Goal: Transaction & Acquisition: Book appointment/travel/reservation

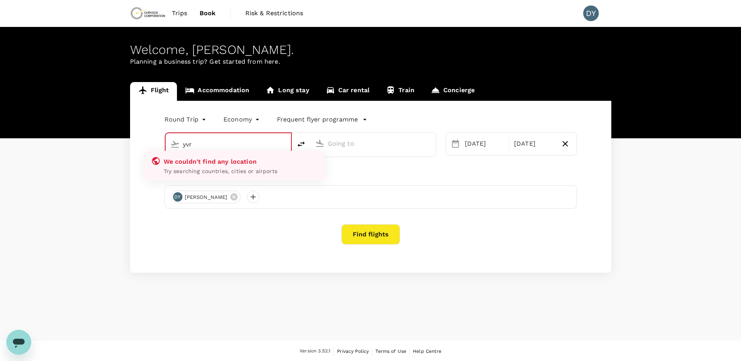
type input "Vancouver Intl (YVR)"
type input "Adelaide (ADL)"
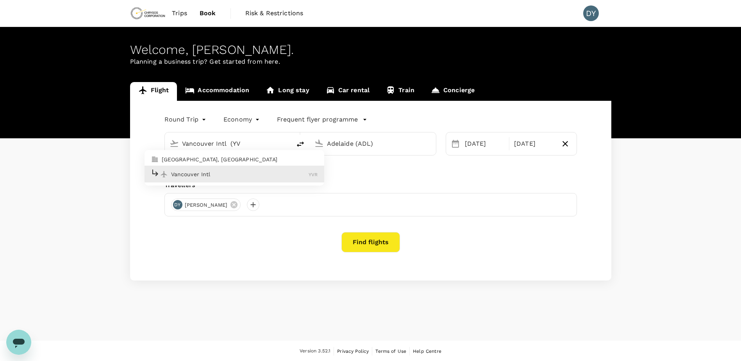
type input "Vancouver Intl (Y"
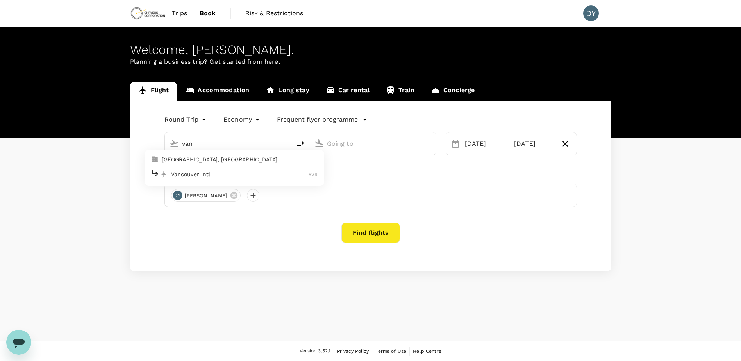
type input "Vancouver Intl (YVR)"
type input "Adelaide (ADL)"
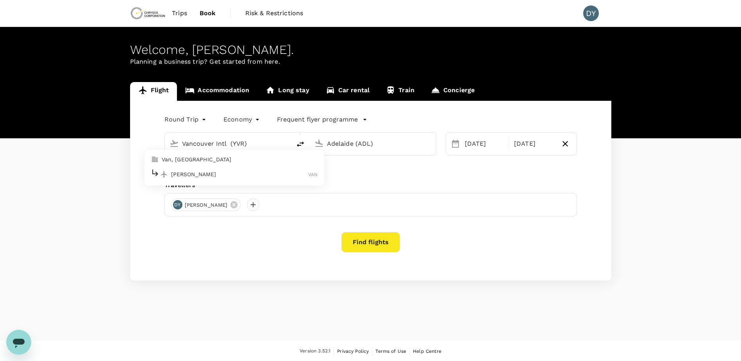
click at [227, 144] on input "Vancouver Intl (YVR)" at bounding box center [228, 144] width 93 height 12
type input "Vancouver Intl (YVR)"
click at [337, 145] on input "Adelaide (ADL)" at bounding box center [373, 144] width 93 height 12
click at [431, 170] on div "Advanced search" at bounding box center [370, 166] width 413 height 9
click at [198, 166] on p "Advanced search" at bounding box center [187, 167] width 46 height 8
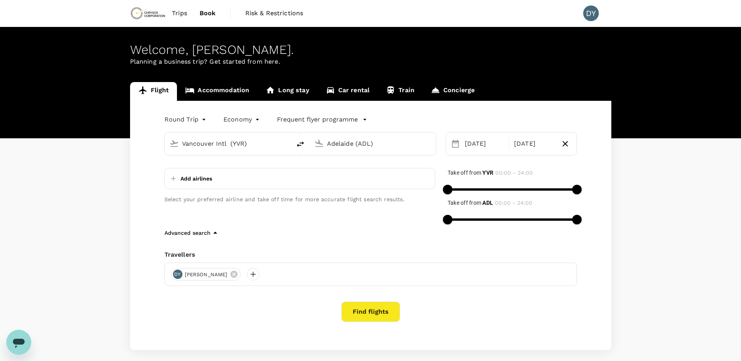
click at [204, 121] on body "Trips Book Risk & Restrictions DY Welcome , [PERSON_NAME] . Planning a business…" at bounding box center [370, 199] width 741 height 399
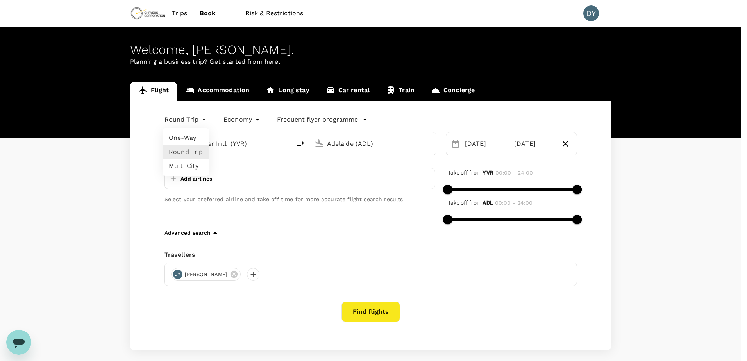
click at [193, 160] on li "Multi City" at bounding box center [186, 166] width 47 height 14
type input "multicity"
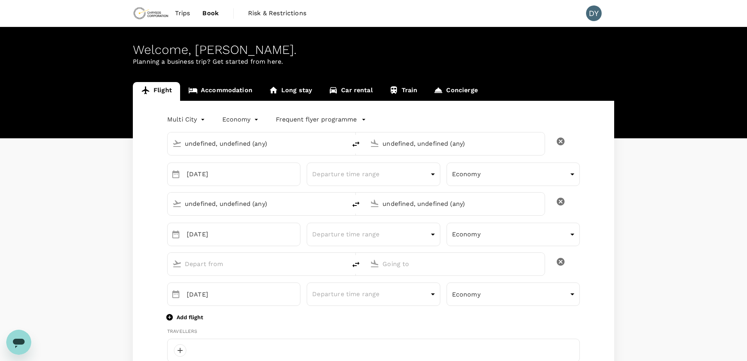
type input "undefined, undefined (any)"
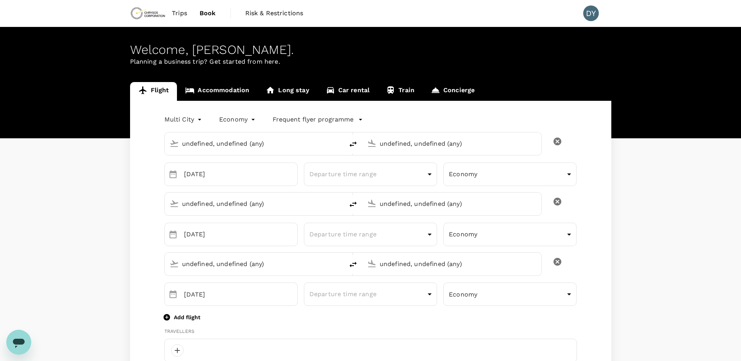
type input "Vancouver Intl (YVR)"
type input "Adelaide (ADL)"
type input "Vancouver Intl (YVR)"
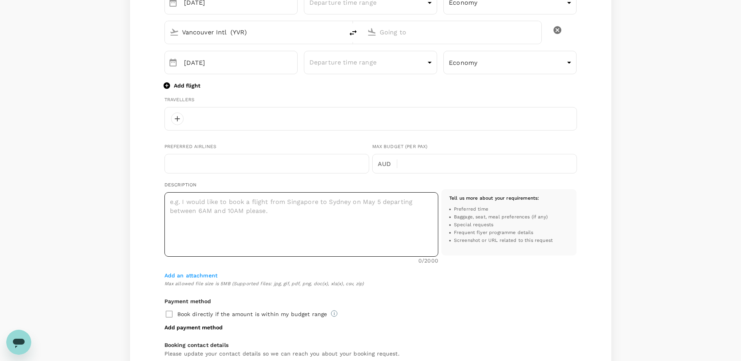
scroll to position [234, 0]
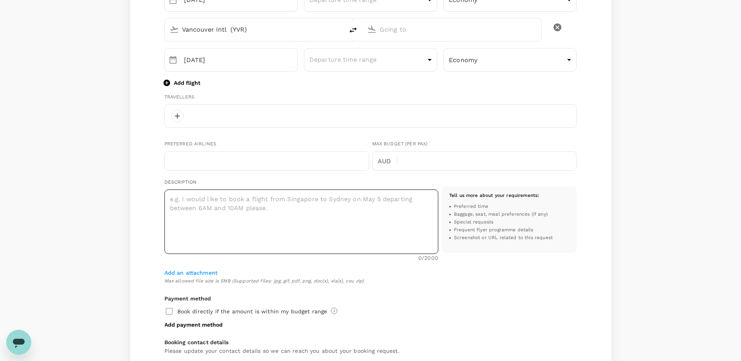
type input "[PERSON_NAME][EMAIL_ADDRESS][PERSON_NAME][DOMAIN_NAME]"
type input "1"
type input "6048181469"
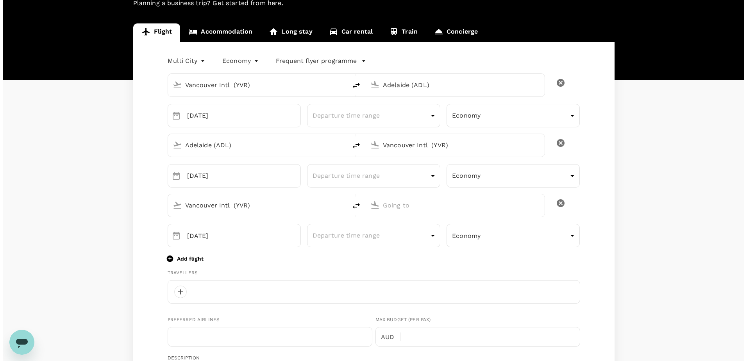
scroll to position [46, 0]
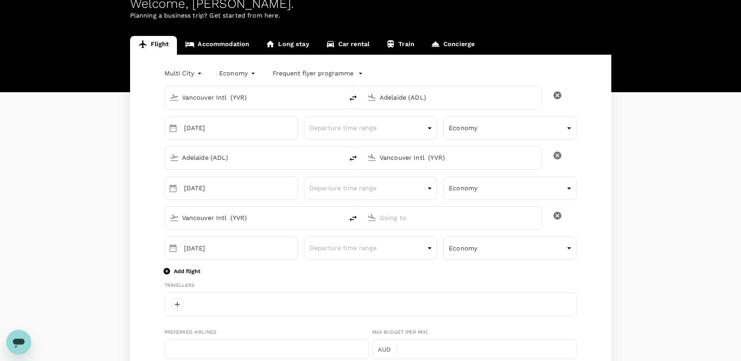
click at [202, 73] on body "Trips Book Risk & Restrictions DY Welcome , [PERSON_NAME] . Planning a business…" at bounding box center [370, 333] width 741 height 759
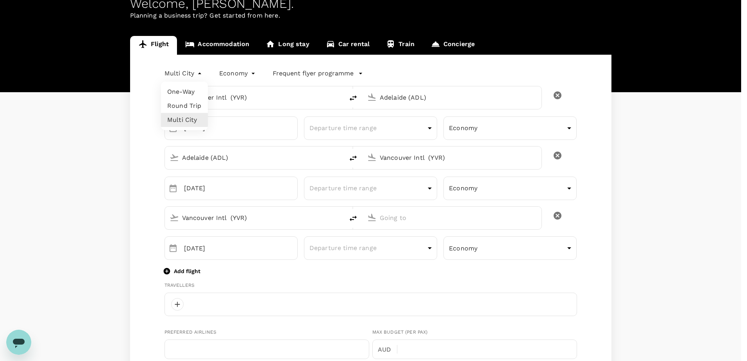
click at [193, 105] on li "Round Trip" at bounding box center [184, 106] width 47 height 14
type input "roundtrip"
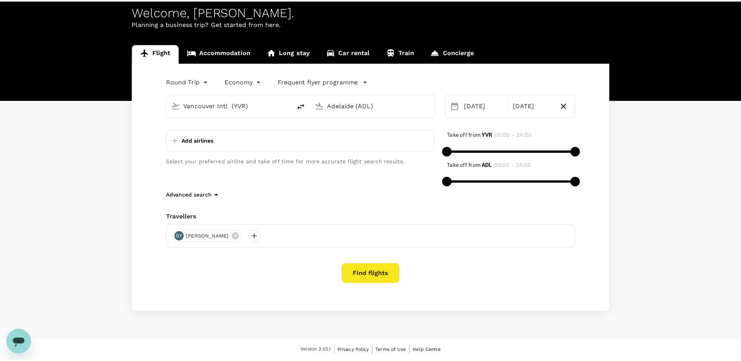
scroll to position [38, 0]
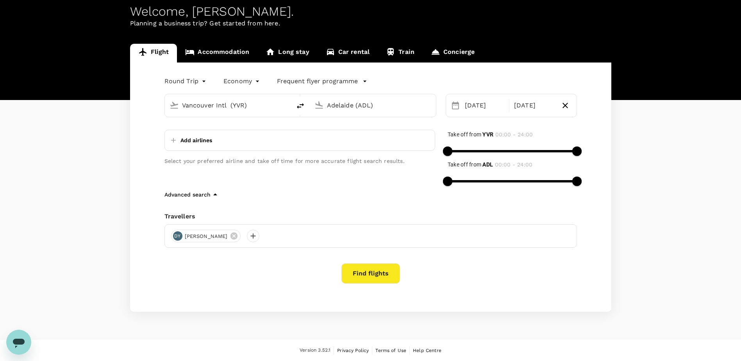
click at [369, 274] on button "Find flights" at bounding box center [370, 273] width 59 height 20
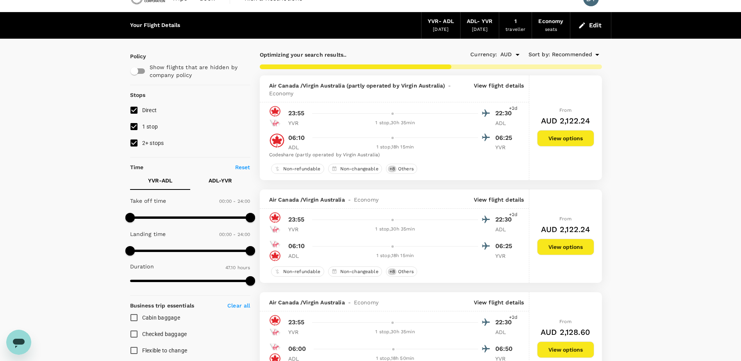
scroll to position [1, 0]
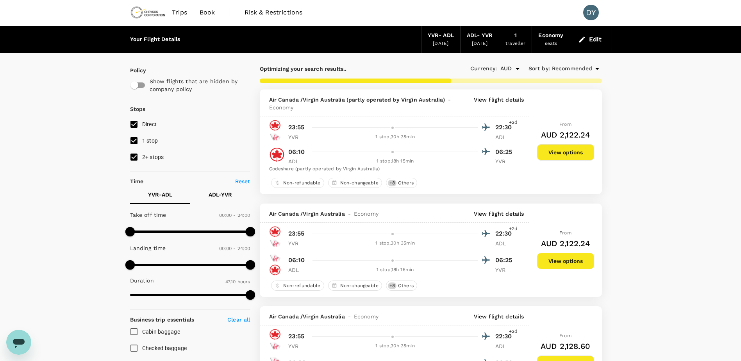
click at [568, 154] on button "View options" at bounding box center [565, 152] width 57 height 16
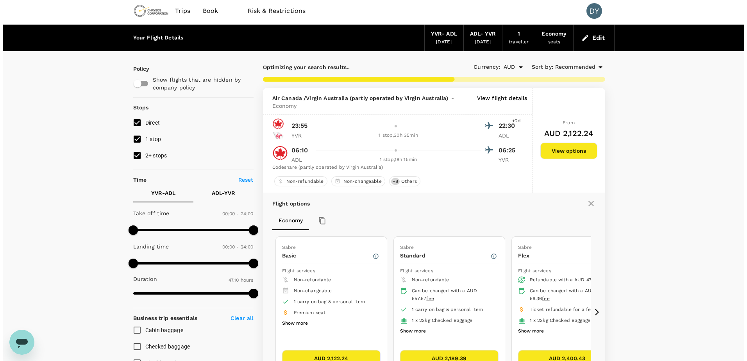
scroll to position [0, 0]
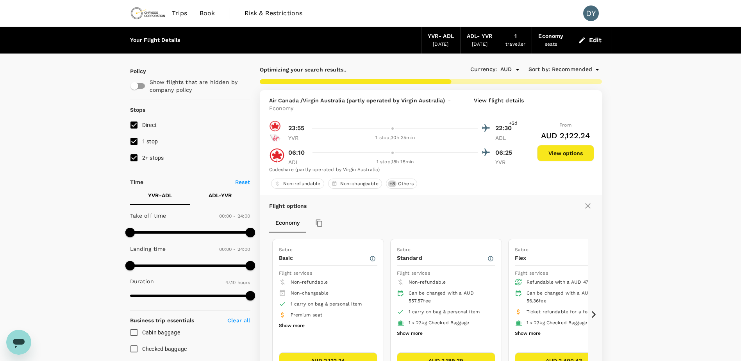
click at [485, 102] on p "View flight details" at bounding box center [499, 104] width 50 height 16
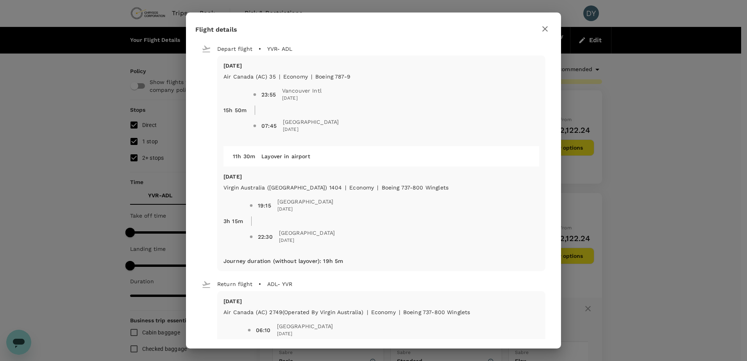
click at [542, 31] on icon "button" at bounding box center [544, 28] width 9 height 9
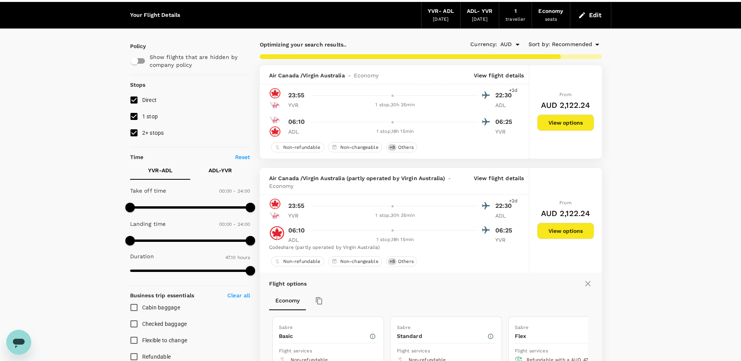
scroll to position [39, 0]
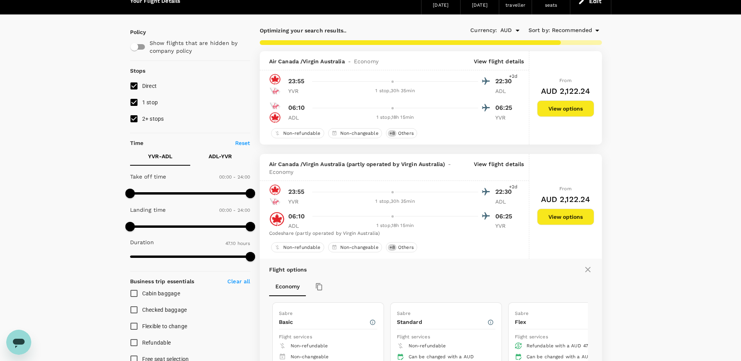
click at [499, 164] on p "View flight details" at bounding box center [499, 168] width 50 height 16
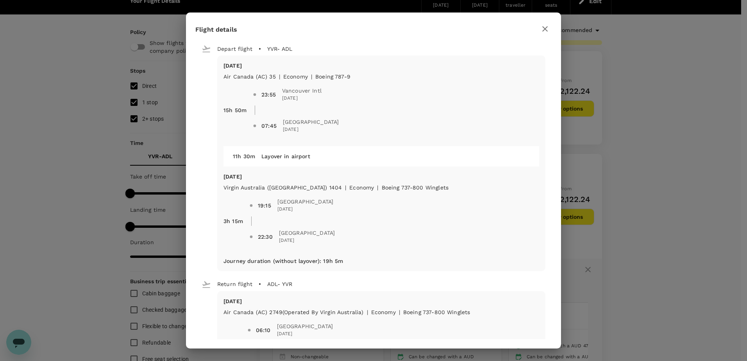
click at [547, 29] on icon "button" at bounding box center [544, 28] width 9 height 9
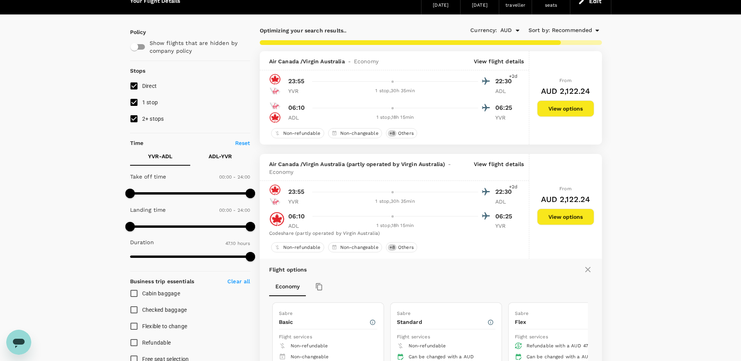
click at [585, 270] on icon at bounding box center [587, 269] width 9 height 9
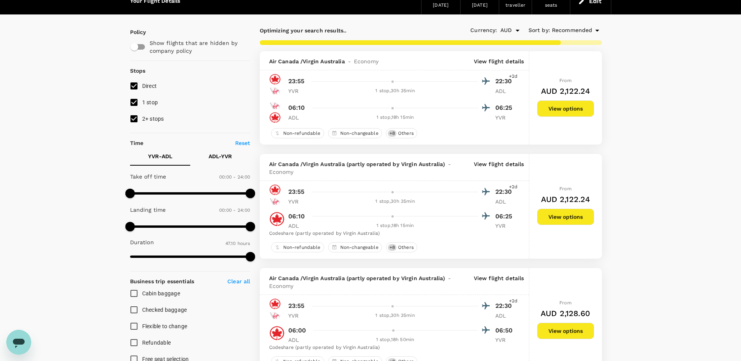
click at [498, 164] on p "View flight details" at bounding box center [499, 168] width 50 height 16
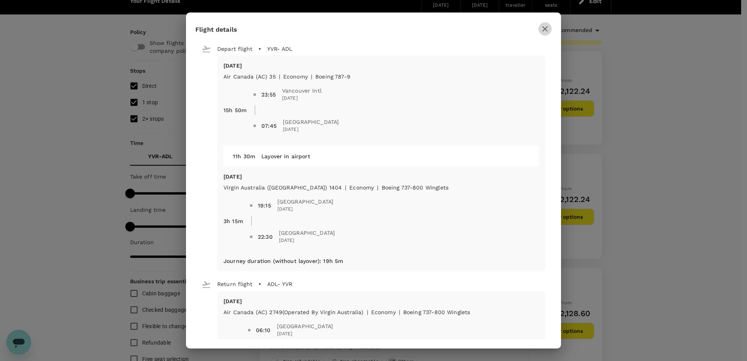
click at [542, 27] on icon "button" at bounding box center [544, 28] width 9 height 9
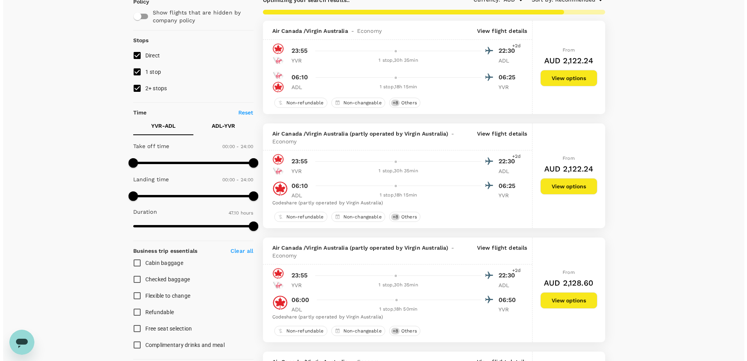
scroll to position [156, 0]
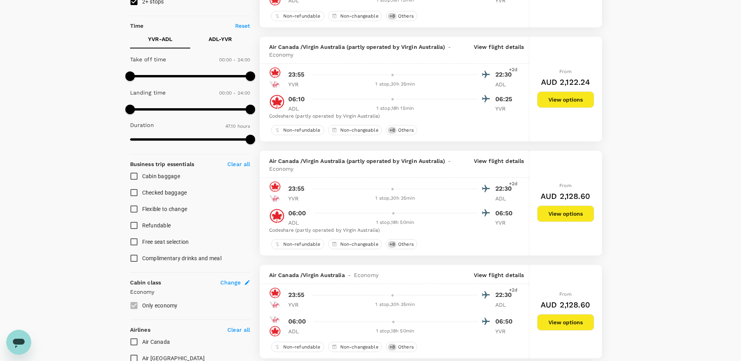
click at [490, 161] on p "View flight details" at bounding box center [499, 165] width 50 height 16
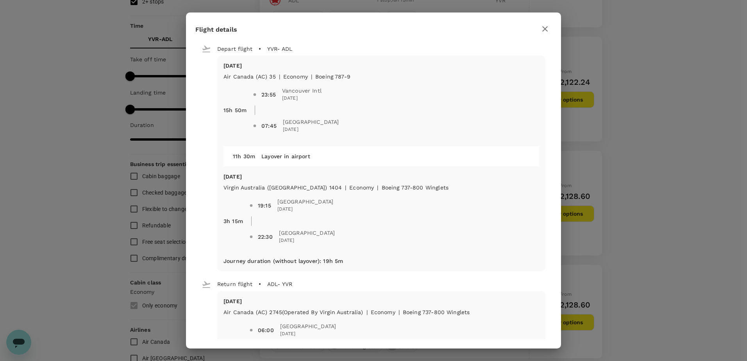
click at [543, 28] on icon "button" at bounding box center [544, 28] width 9 height 9
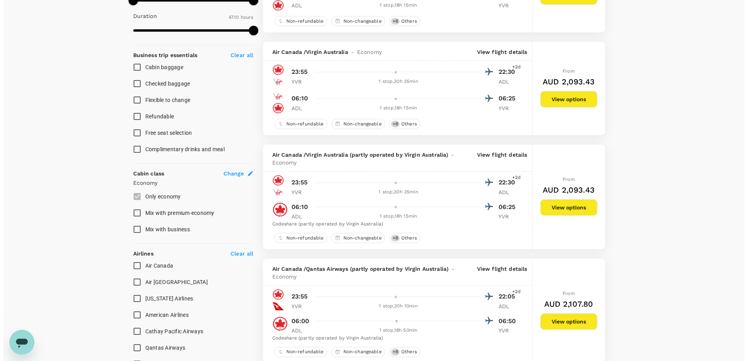
scroll to position [273, 0]
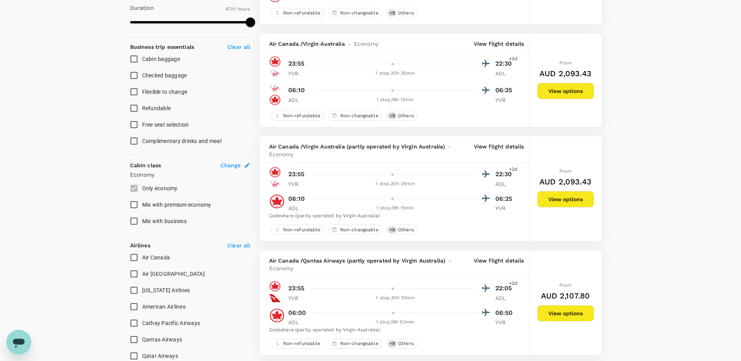
click at [501, 147] on p "View flight details" at bounding box center [499, 151] width 50 height 16
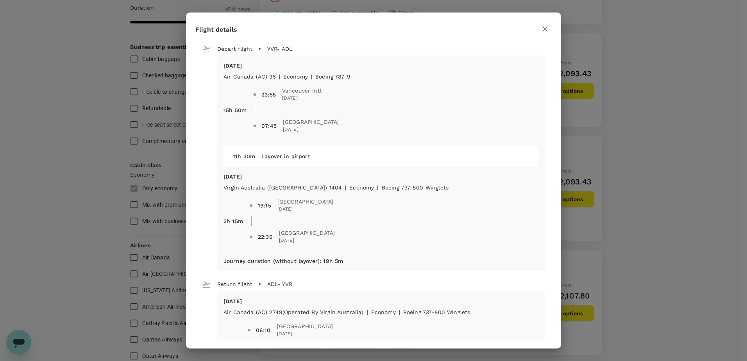
click at [544, 30] on icon "button" at bounding box center [544, 28] width 5 height 5
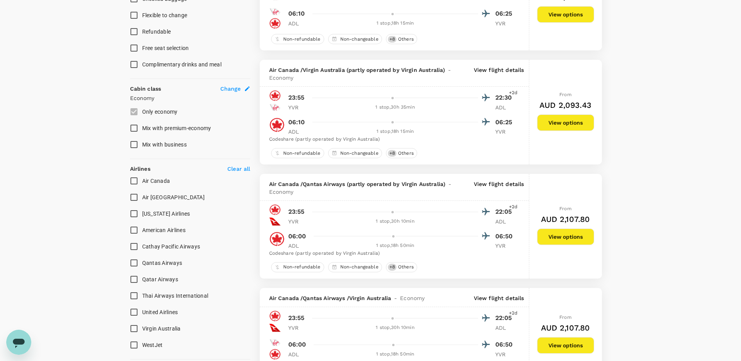
scroll to position [352, 0]
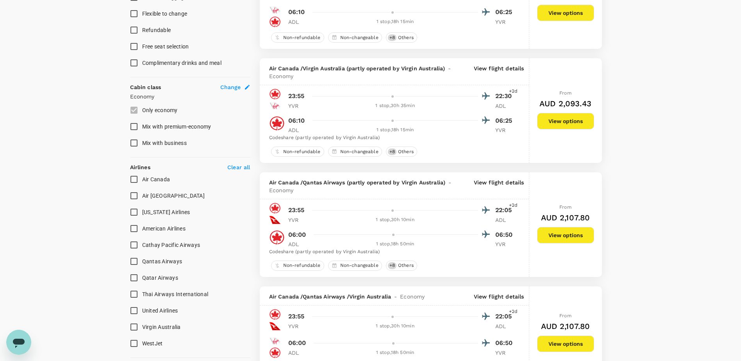
click at [508, 183] on p "View flight details" at bounding box center [499, 187] width 50 height 16
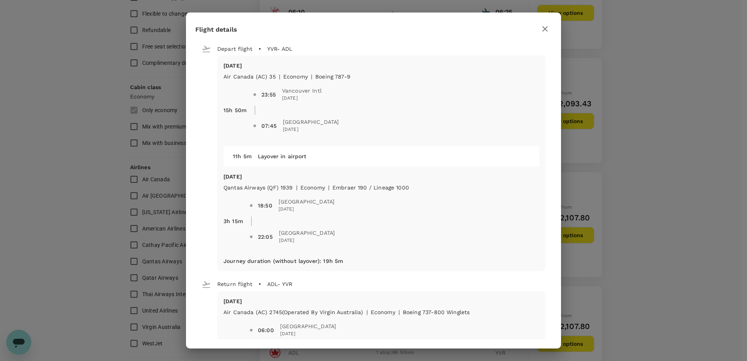
drag, startPoint x: 540, startPoint y: 29, endPoint x: 540, endPoint y: 45, distance: 16.0
click at [540, 29] on button "button" at bounding box center [544, 28] width 13 height 13
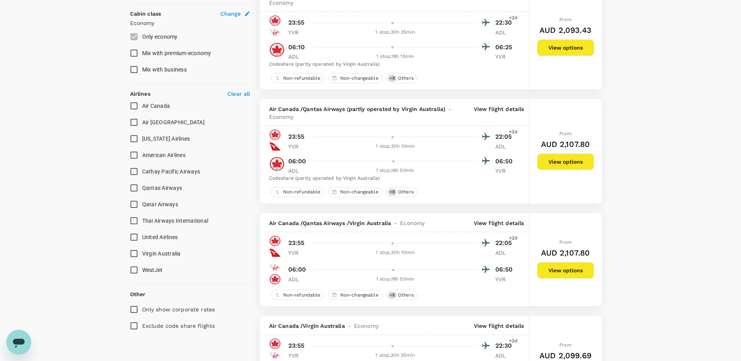
scroll to position [430, 0]
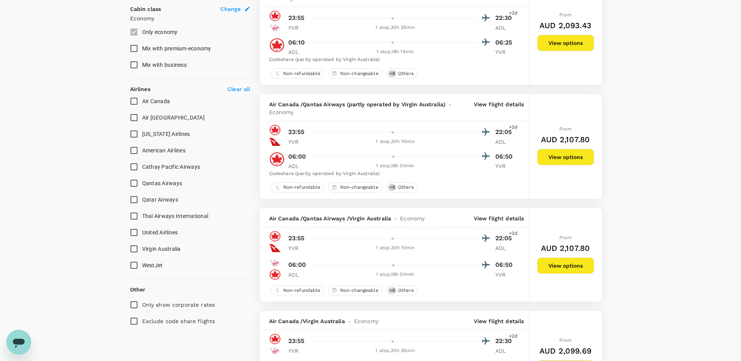
click at [502, 219] on p "View flight details" at bounding box center [499, 218] width 50 height 8
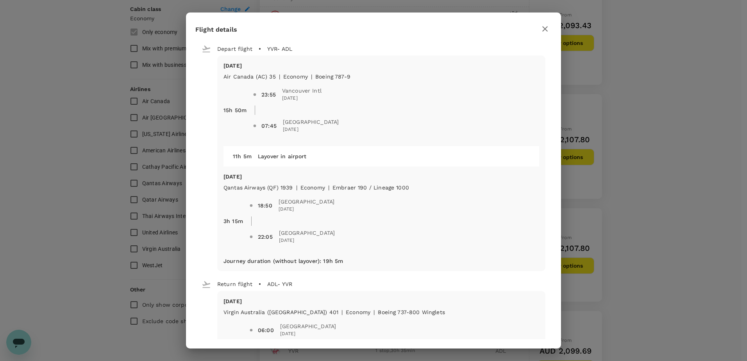
click at [549, 26] on icon "button" at bounding box center [544, 28] width 9 height 9
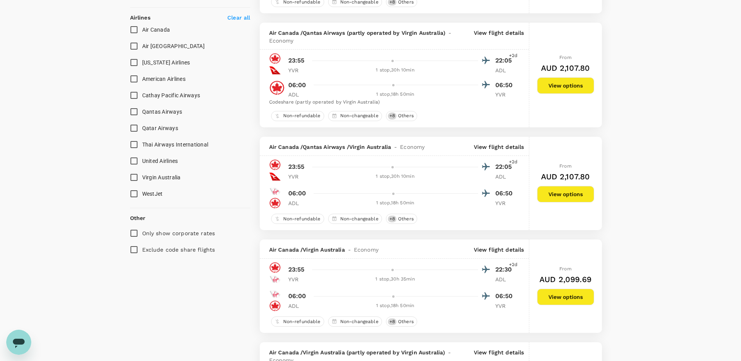
scroll to position [508, 0]
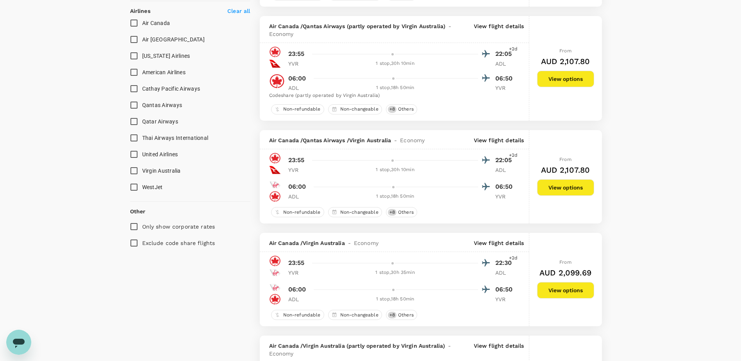
click at [500, 240] on p "View flight details" at bounding box center [499, 243] width 50 height 8
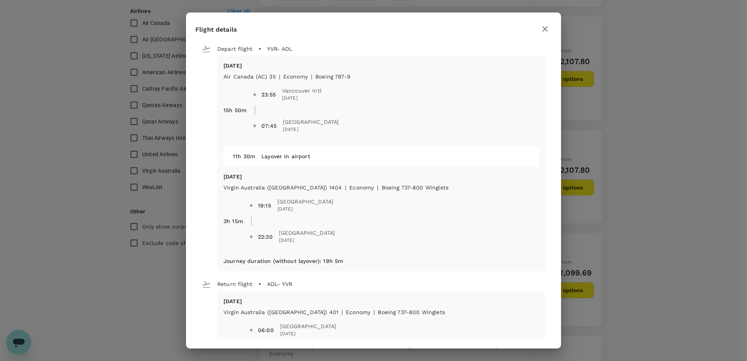
click at [551, 31] on div at bounding box center [544, 29] width 13 height 14
click at [548, 31] on icon "button" at bounding box center [544, 28] width 9 height 9
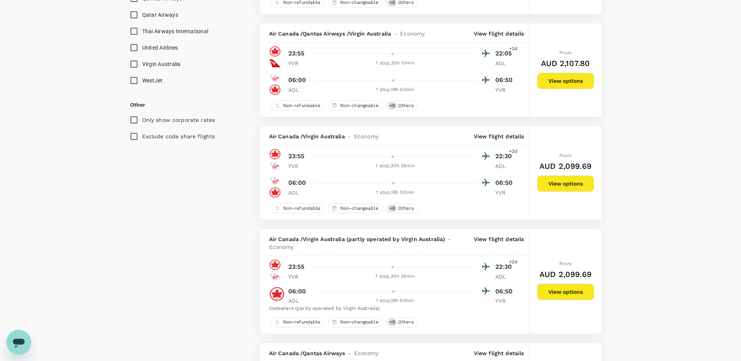
scroll to position [625, 0]
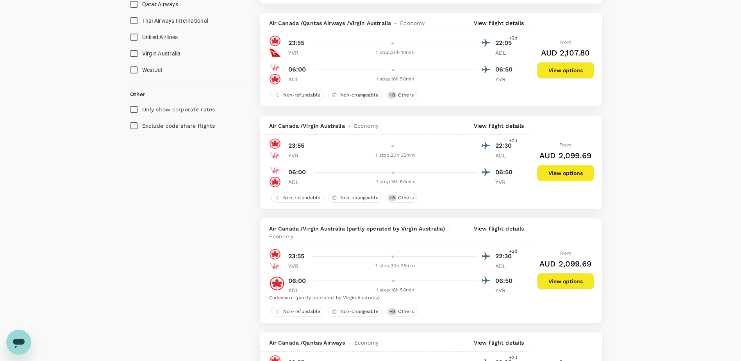
type input "3562"
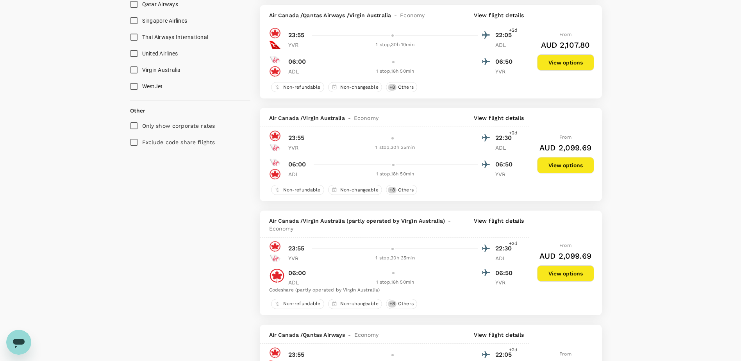
click at [498, 223] on p "View flight details" at bounding box center [499, 225] width 50 height 16
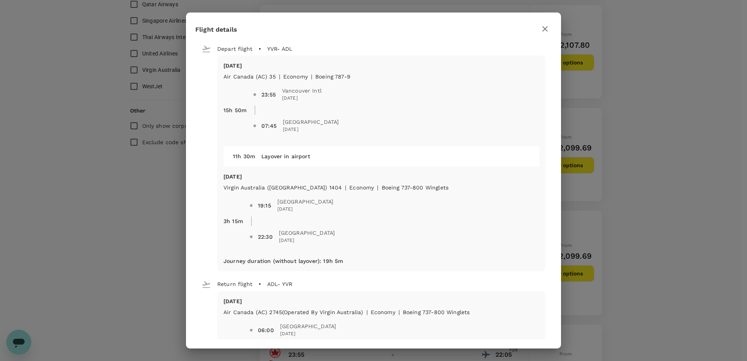
click at [543, 35] on button "button" at bounding box center [544, 28] width 13 height 13
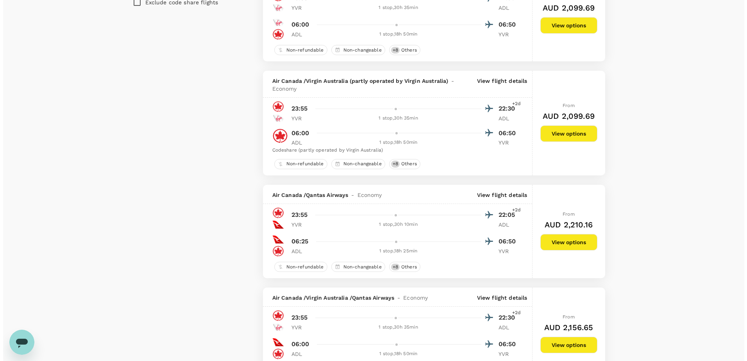
scroll to position [781, 0]
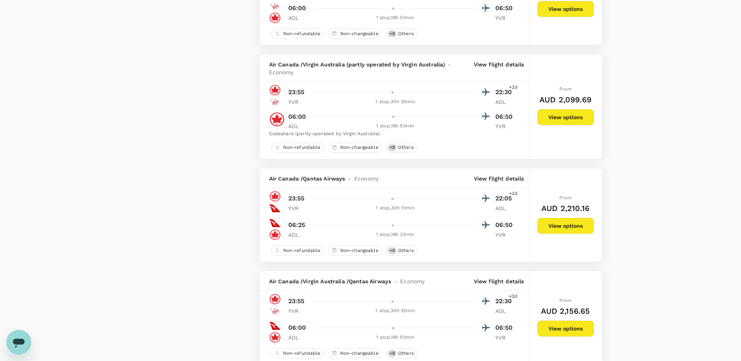
click at [499, 174] on div "Air Canada / Qantas Airways - Economy View flight details" at bounding box center [394, 177] width 269 height 19
click at [504, 179] on p "View flight details" at bounding box center [499, 179] width 50 height 8
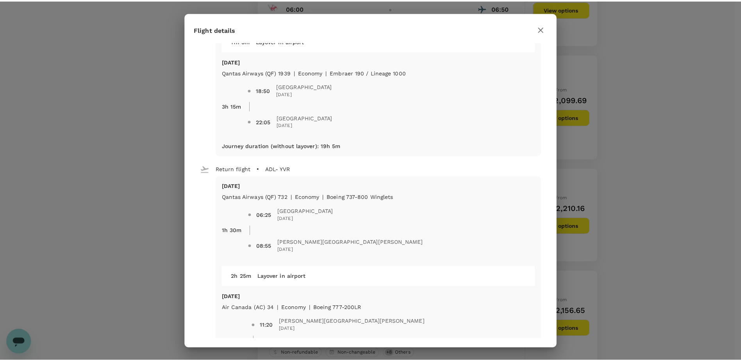
scroll to position [117, 0]
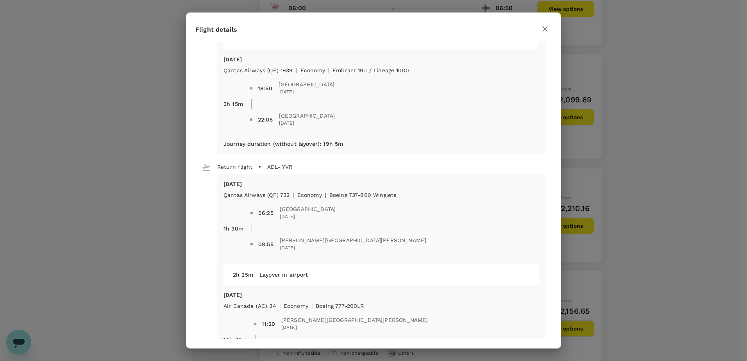
click at [542, 32] on icon "button" at bounding box center [544, 28] width 9 height 9
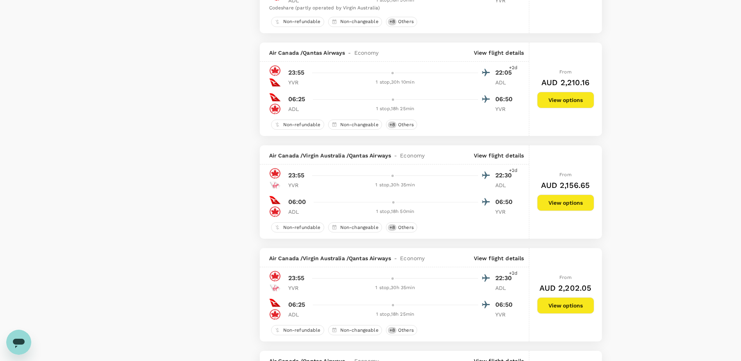
scroll to position [938, 0]
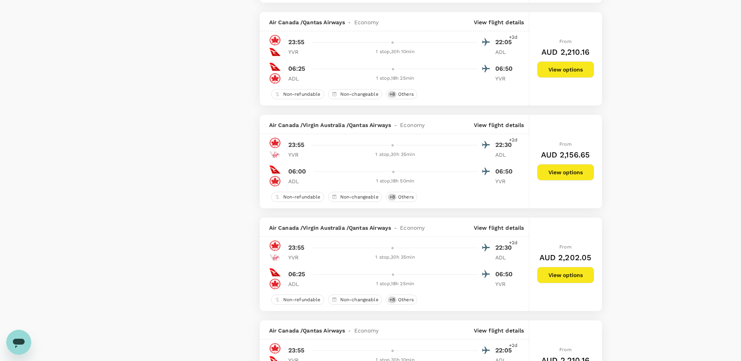
click at [498, 125] on p "View flight details" at bounding box center [499, 125] width 50 height 8
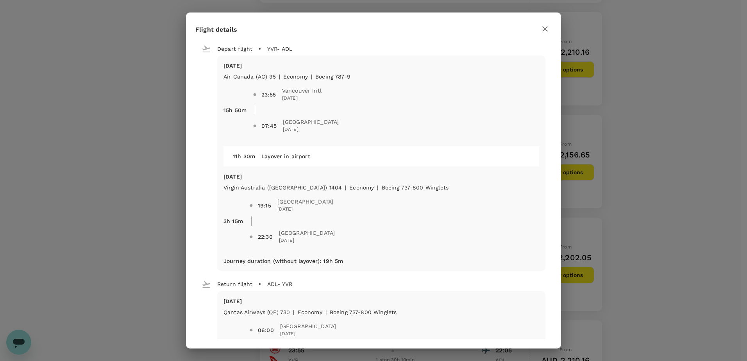
click at [541, 29] on icon "button" at bounding box center [544, 28] width 9 height 9
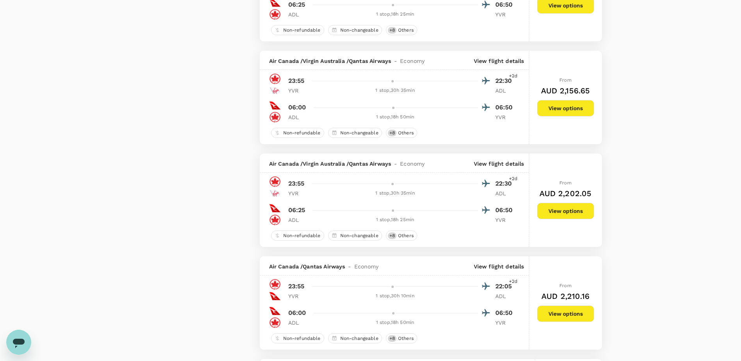
scroll to position [1016, 0]
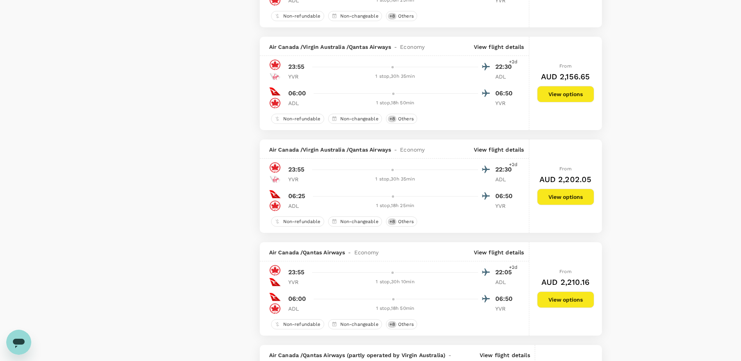
click at [510, 147] on p "View flight details" at bounding box center [499, 150] width 50 height 8
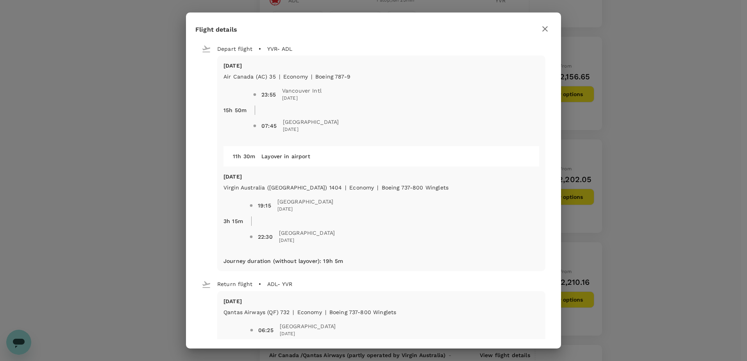
click at [541, 31] on icon "button" at bounding box center [544, 28] width 9 height 9
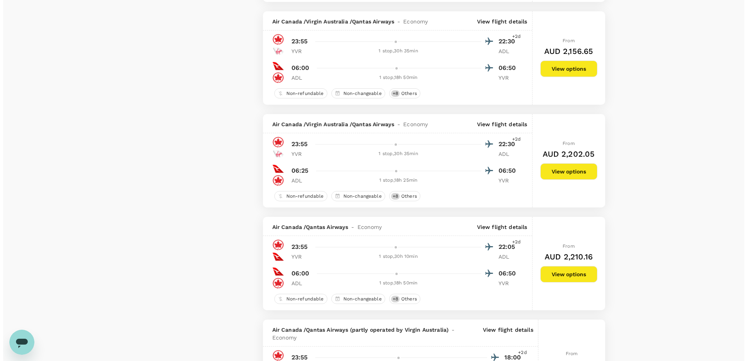
scroll to position [1094, 0]
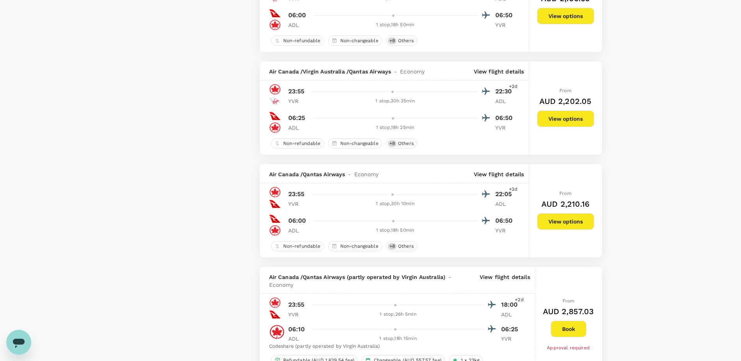
click at [491, 172] on p "View flight details" at bounding box center [499, 174] width 50 height 8
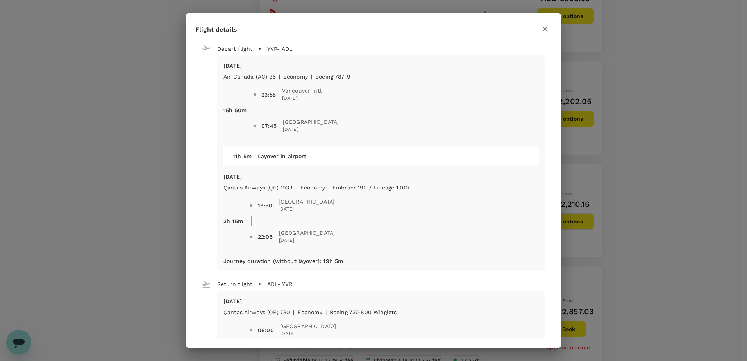
click at [543, 31] on icon "button" at bounding box center [544, 28] width 9 height 9
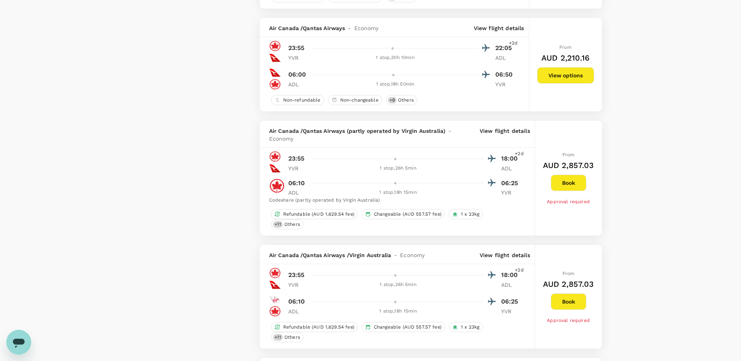
scroll to position [1250, 0]
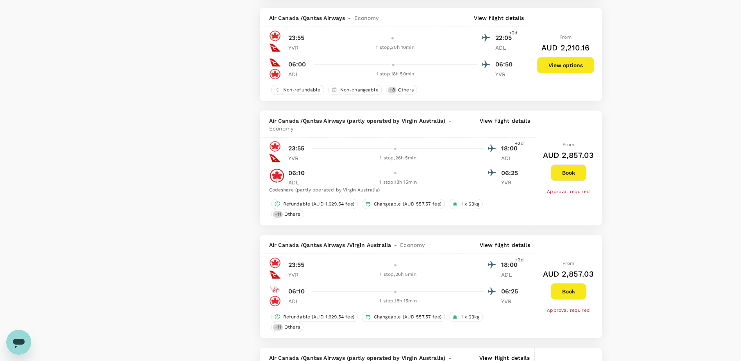
click at [504, 118] on p "View flight details" at bounding box center [505, 125] width 50 height 16
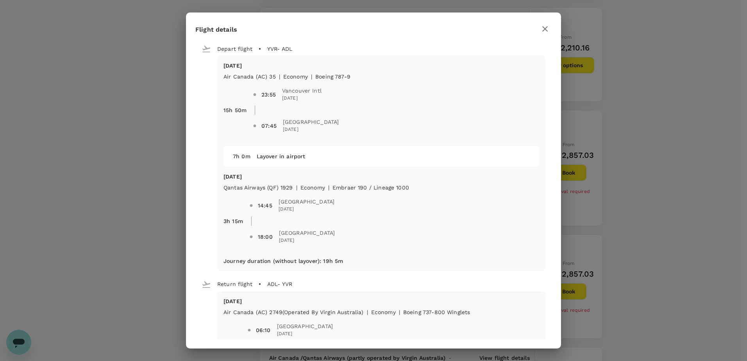
click at [545, 33] on icon "button" at bounding box center [544, 28] width 9 height 9
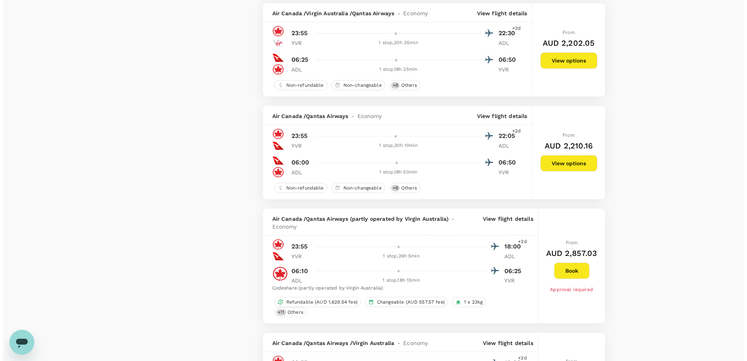
scroll to position [1211, 0]
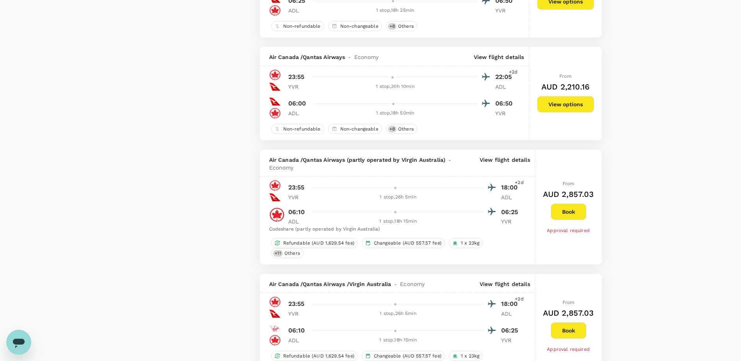
click at [511, 161] on p "View flight details" at bounding box center [505, 164] width 50 height 16
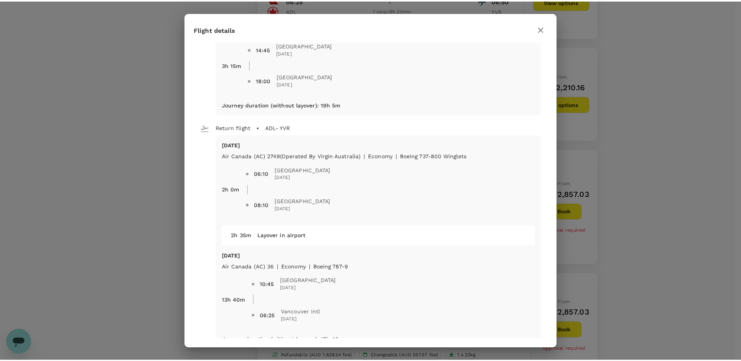
scroll to position [174, 0]
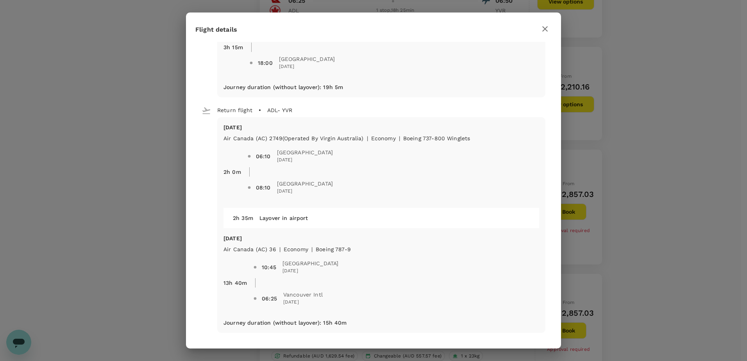
click at [543, 27] on icon "button" at bounding box center [544, 28] width 5 height 5
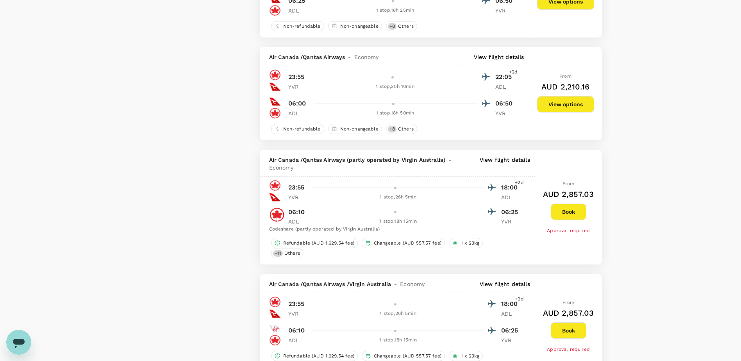
click at [550, 100] on button "View options" at bounding box center [565, 104] width 57 height 16
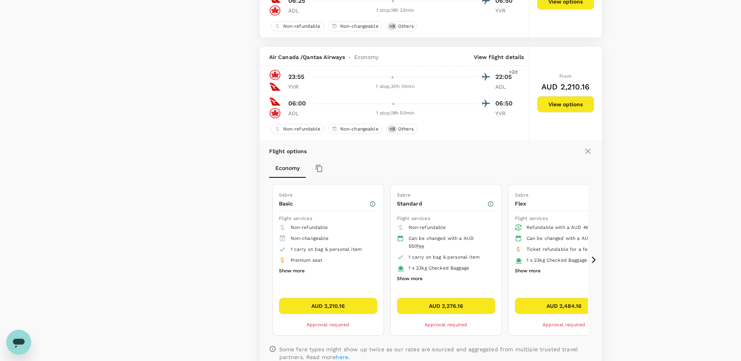
scroll to position [1258, 0]
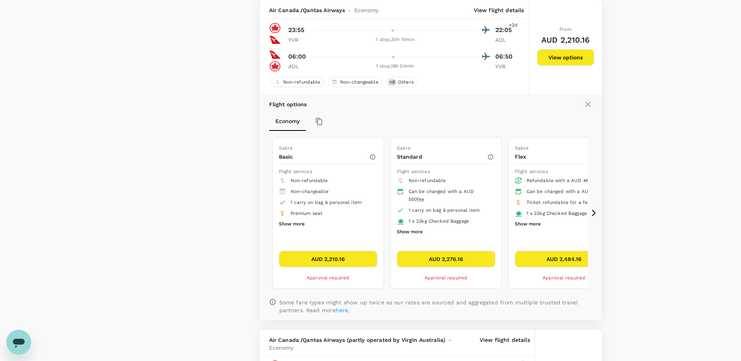
click at [589, 100] on icon at bounding box center [587, 104] width 9 height 9
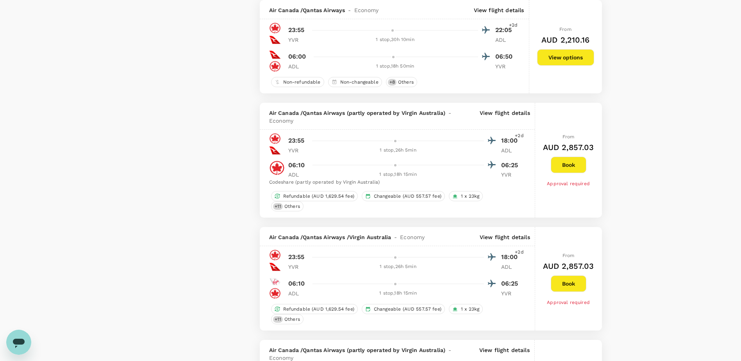
click at [575, 181] on span "Approval required" at bounding box center [568, 183] width 43 height 5
drag, startPoint x: 575, startPoint y: 178, endPoint x: 597, endPoint y: 188, distance: 24.5
click at [597, 188] on div "From AUD 2,857.03 Book Approval required" at bounding box center [568, 160] width 67 height 115
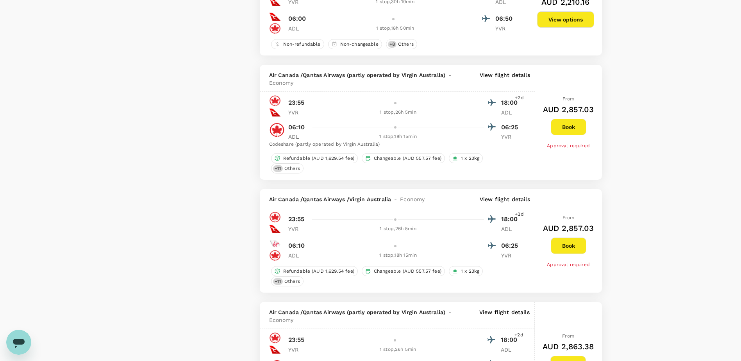
scroll to position [1315, 0]
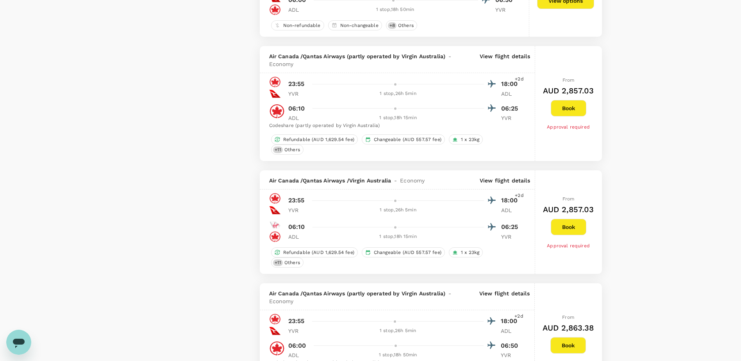
click at [578, 104] on button "Book" at bounding box center [569, 108] width 36 height 16
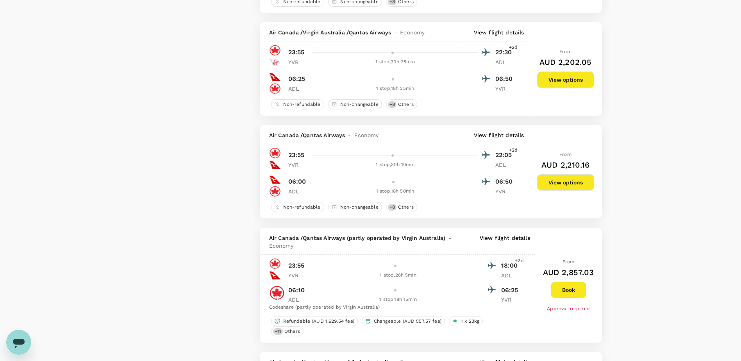
scroll to position [1055, 0]
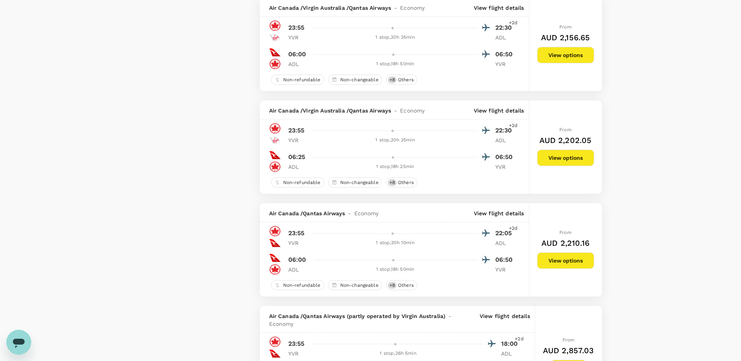
click at [568, 168] on div "From AUD 2,202.05 View options" at bounding box center [565, 146] width 57 height 93
click at [563, 158] on button "View options" at bounding box center [565, 158] width 57 height 16
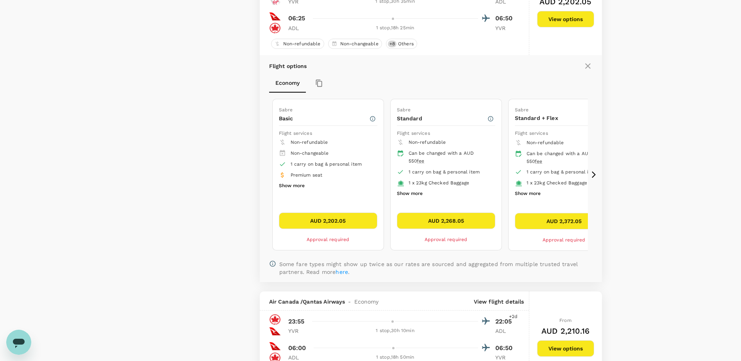
scroll to position [1154, 0]
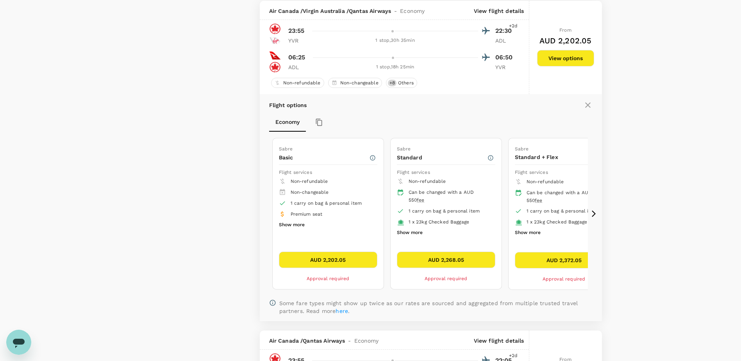
click at [593, 215] on icon at bounding box center [594, 214] width 4 height 7
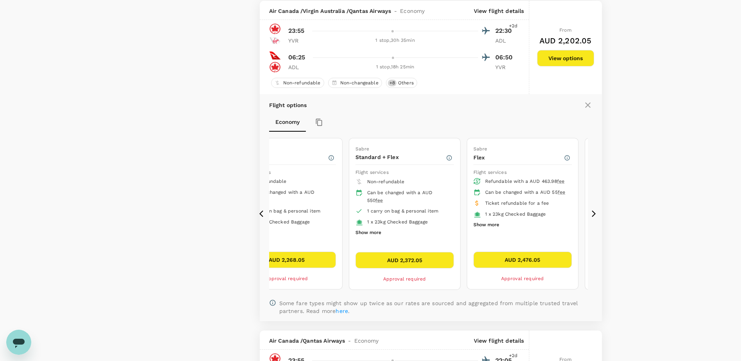
click at [593, 215] on icon at bounding box center [594, 214] width 4 height 7
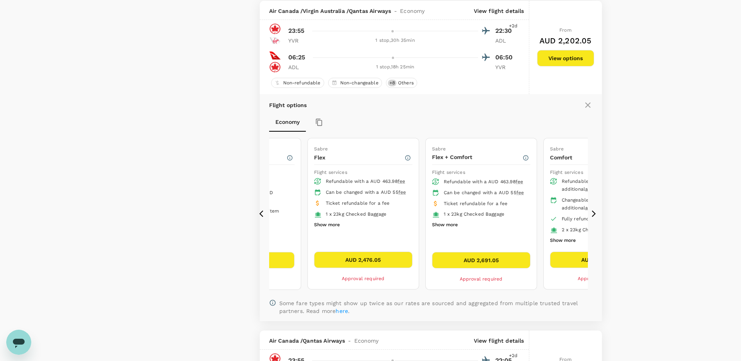
click at [593, 215] on icon at bounding box center [594, 214] width 4 height 7
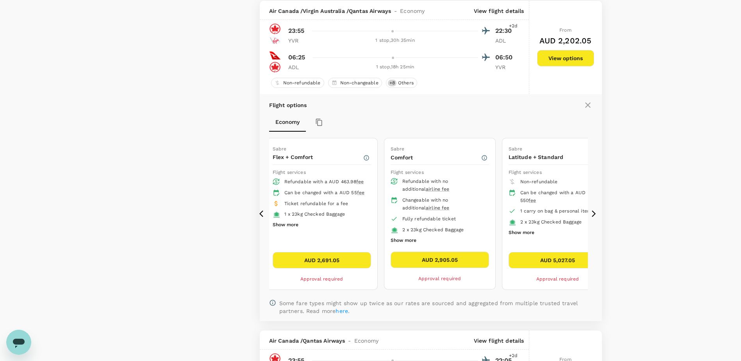
click at [263, 211] on icon at bounding box center [263, 214] width 8 height 8
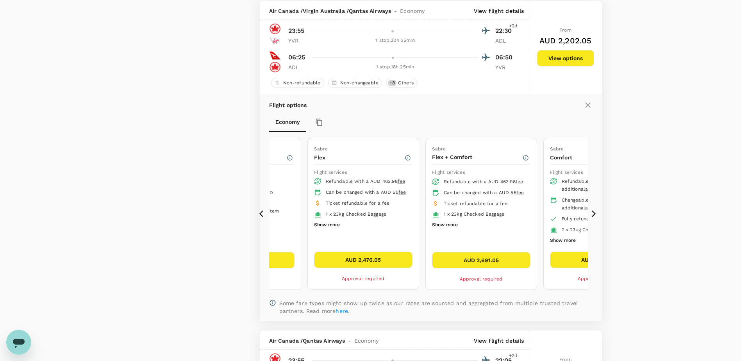
click at [263, 211] on icon at bounding box center [263, 214] width 8 height 8
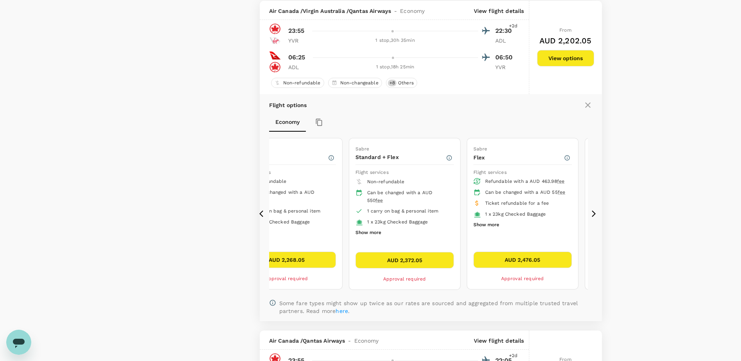
click at [263, 211] on icon at bounding box center [263, 214] width 8 height 8
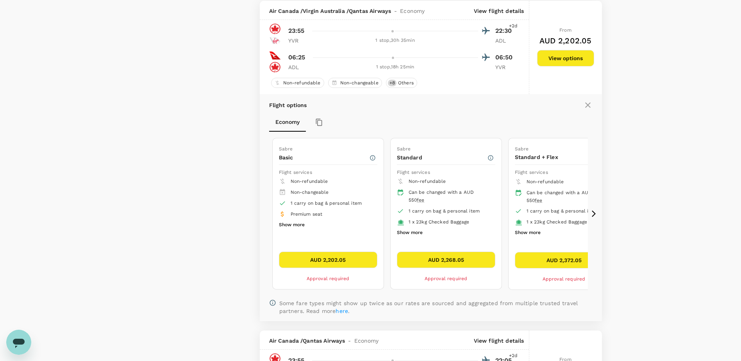
click at [591, 214] on icon at bounding box center [594, 214] width 8 height 8
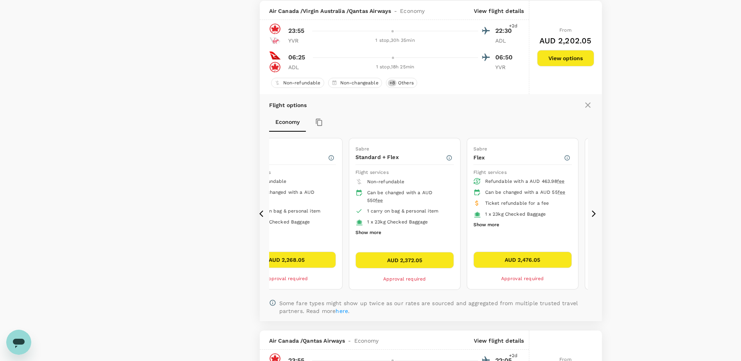
click at [591, 214] on icon at bounding box center [594, 214] width 8 height 8
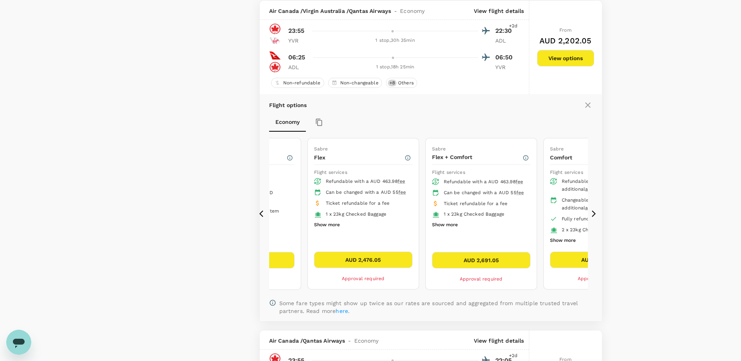
click at [591, 214] on icon at bounding box center [594, 214] width 8 height 8
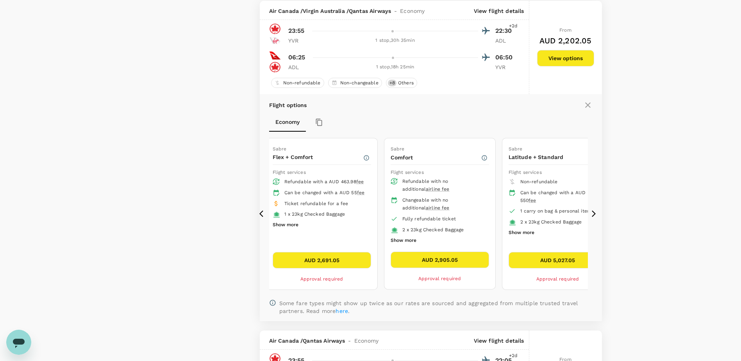
click at [592, 214] on icon at bounding box center [594, 214] width 8 height 8
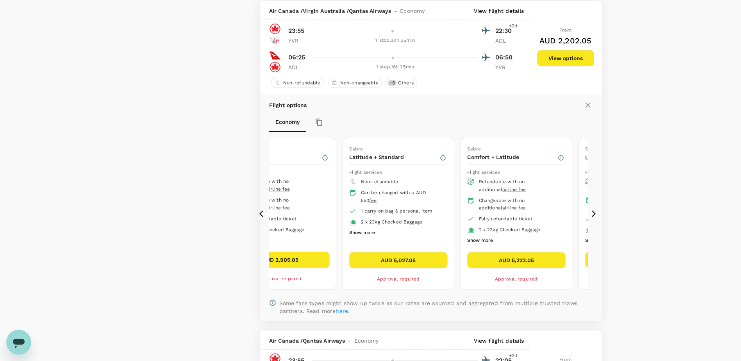
click at [592, 214] on icon at bounding box center [594, 214] width 8 height 8
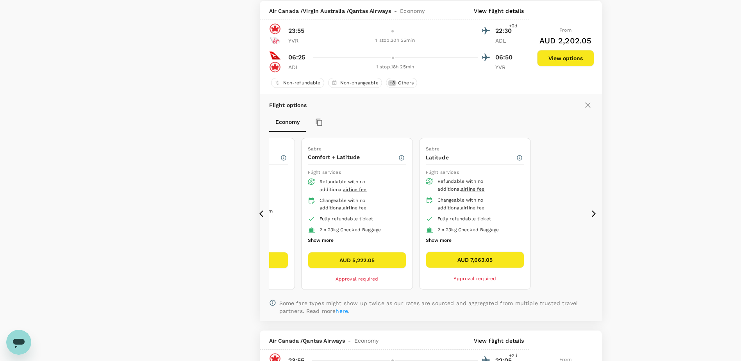
click at [592, 214] on icon at bounding box center [594, 214] width 8 height 8
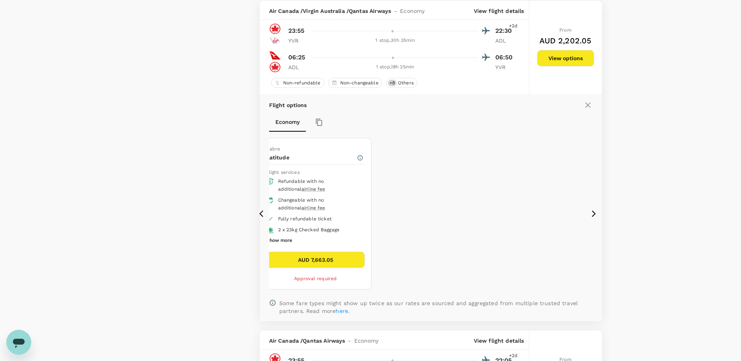
click at [256, 213] on div "363 flights found | 0 hidden by policy Currency : AUD Sort by : Recommended Air…" at bounding box center [430, 182] width 361 height 2548
click at [261, 213] on icon at bounding box center [263, 214] width 8 height 8
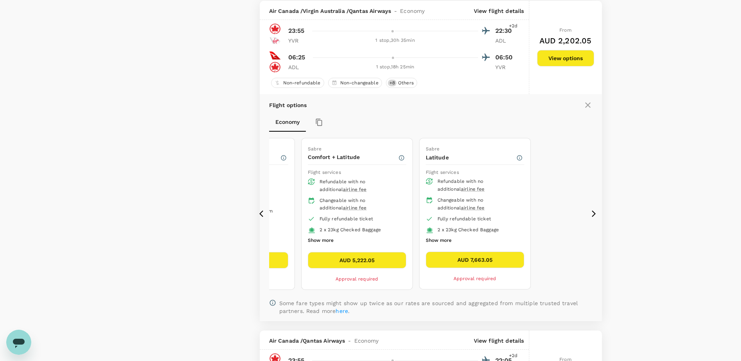
click at [446, 241] on button "Show more" at bounding box center [439, 241] width 26 height 10
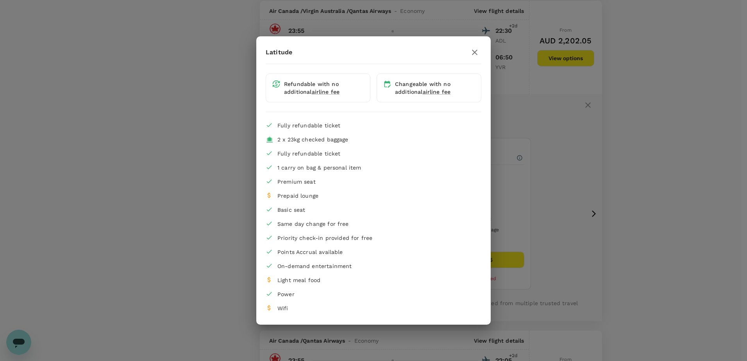
click at [470, 52] on button "button" at bounding box center [474, 52] width 13 height 13
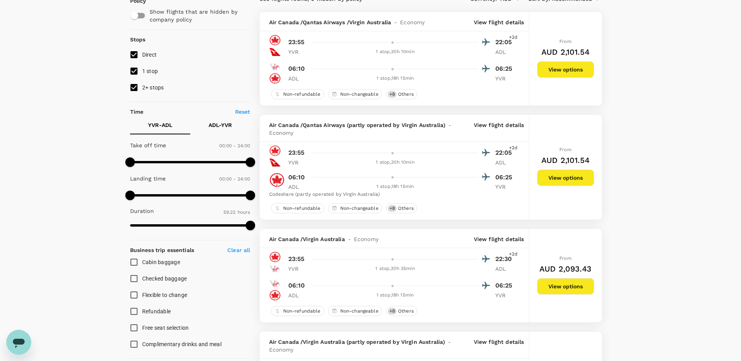
scroll to position [0, 0]
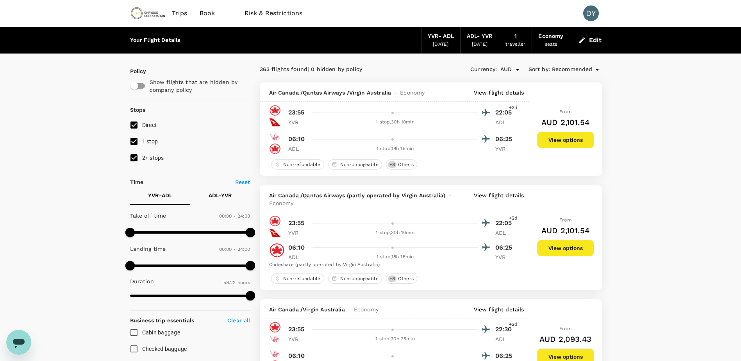
click at [154, 161] on span "2+ stops" at bounding box center [153, 158] width 22 height 6
click at [142, 161] on input "2+ stops" at bounding box center [134, 158] width 16 height 16
checkbox input "false"
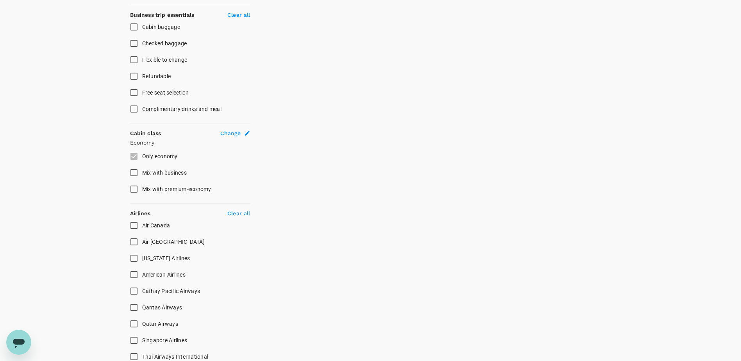
scroll to position [313, 0]
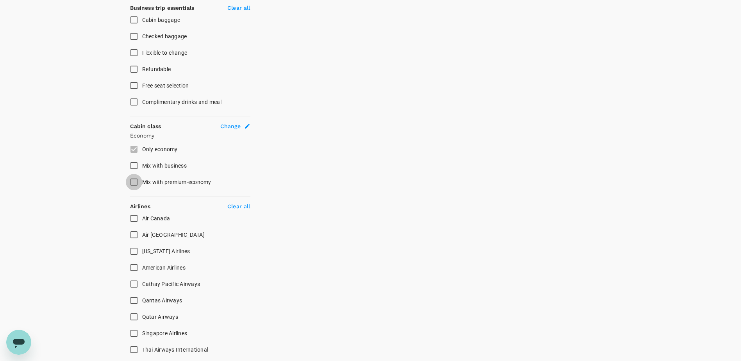
click at [131, 179] on input "Mix with premium-economy" at bounding box center [134, 182] width 16 height 16
checkbox input "true"
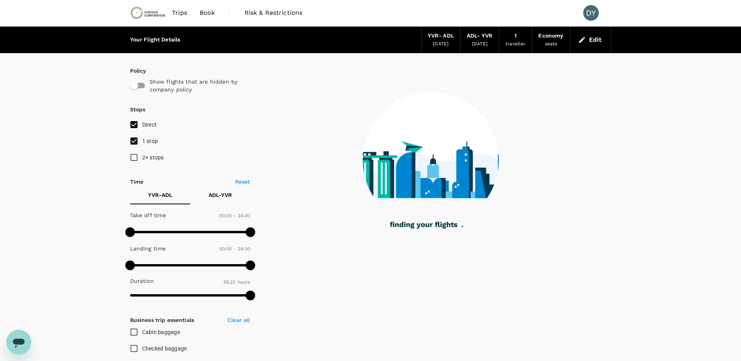
scroll to position [0, 0]
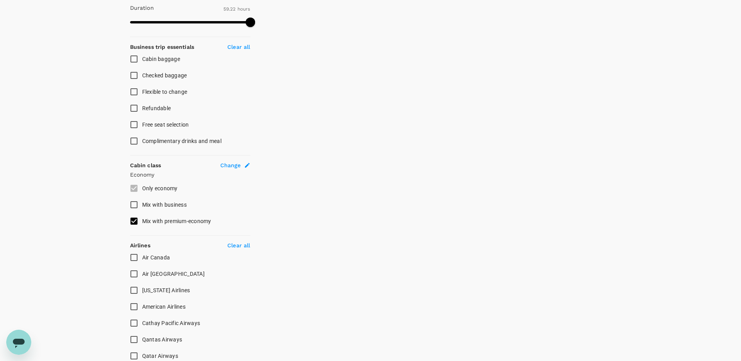
checkbox input "true"
checkbox input "false"
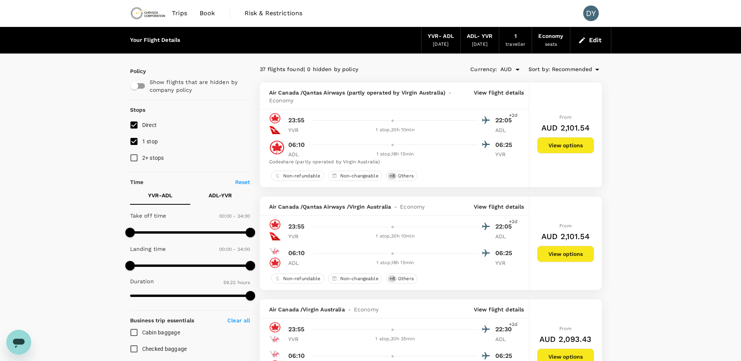
click at [496, 92] on p "View flight details" at bounding box center [499, 97] width 50 height 16
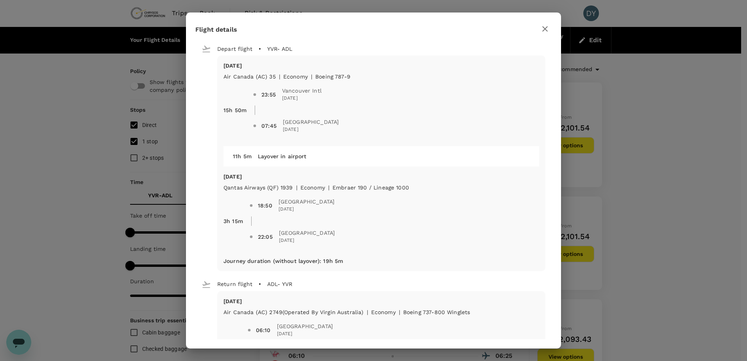
click at [548, 29] on icon "button" at bounding box center [544, 28] width 9 height 9
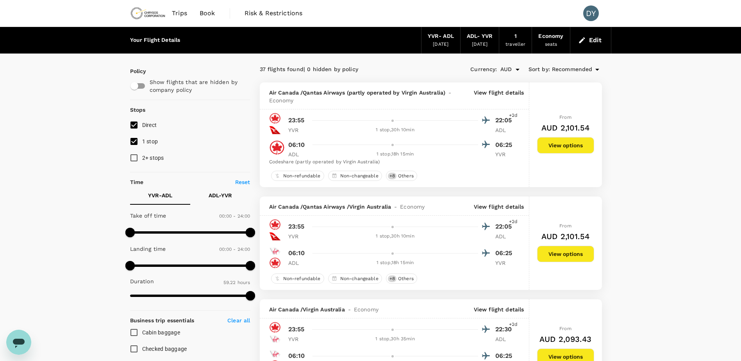
click at [558, 143] on button "View options" at bounding box center [565, 145] width 57 height 16
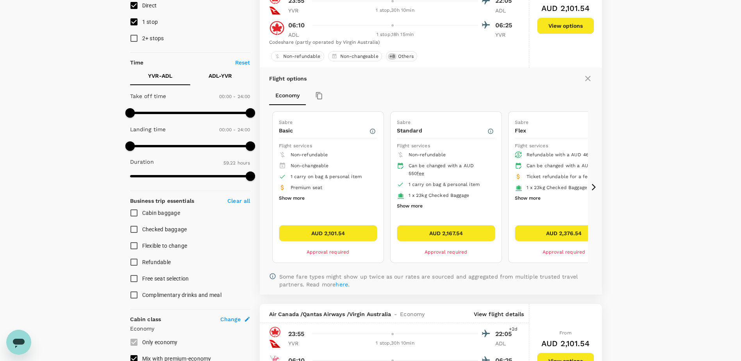
scroll to position [121, 0]
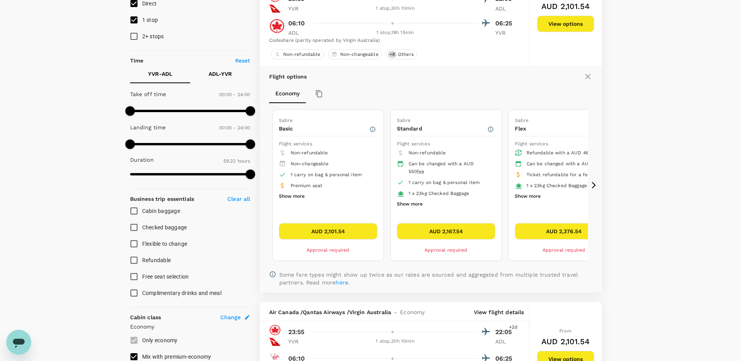
click at [597, 185] on icon at bounding box center [594, 185] width 8 height 8
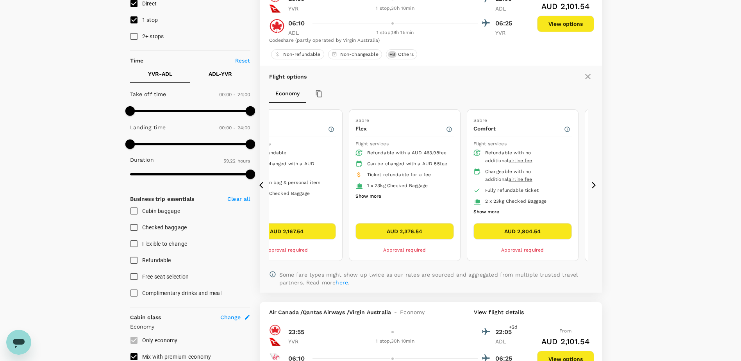
click at [261, 184] on icon at bounding box center [263, 185] width 8 height 8
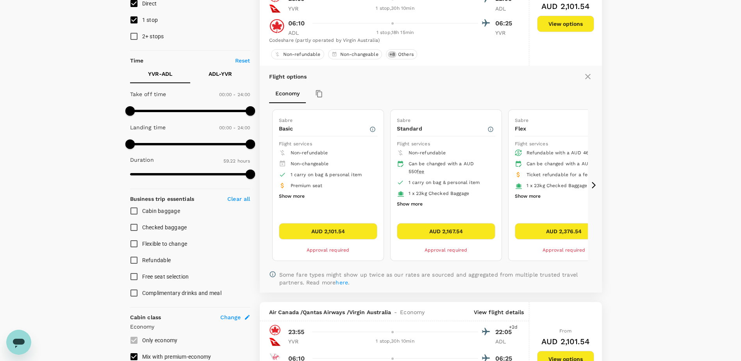
click at [594, 186] on icon at bounding box center [594, 185] width 4 height 7
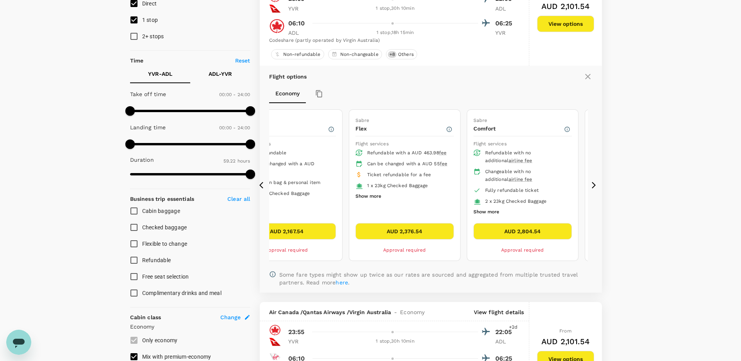
click at [594, 186] on icon at bounding box center [594, 185] width 4 height 7
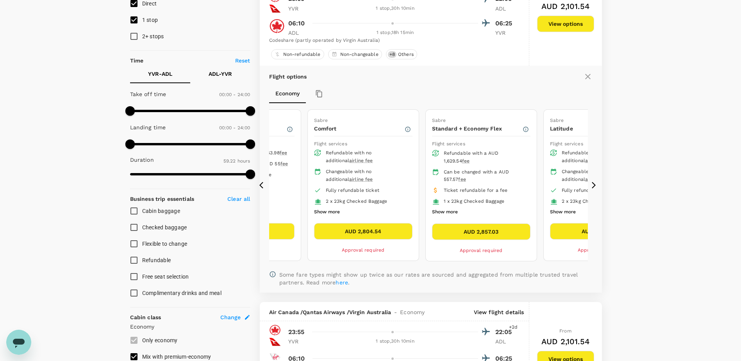
click at [594, 186] on icon at bounding box center [594, 185] width 4 height 7
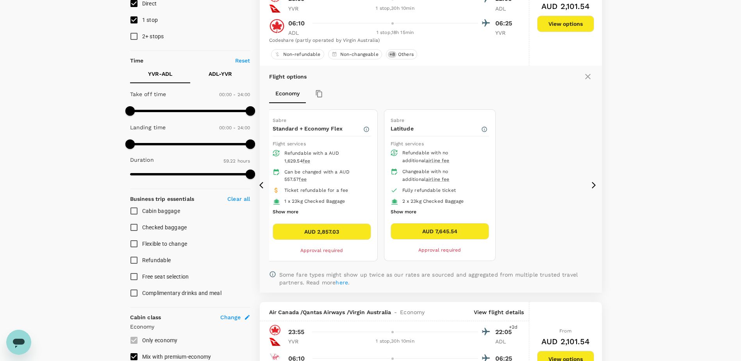
click at [262, 183] on icon at bounding box center [261, 185] width 4 height 7
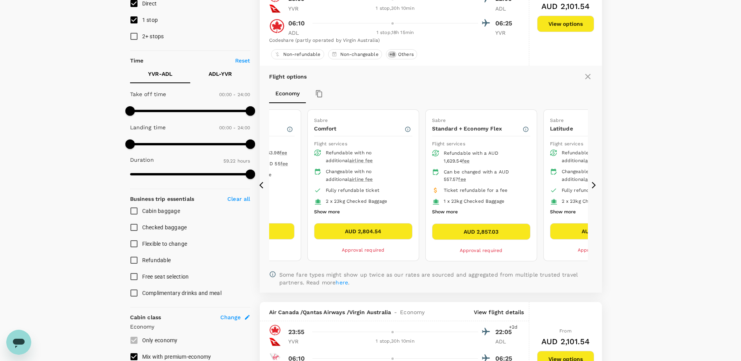
click at [263, 183] on icon at bounding box center [261, 185] width 4 height 7
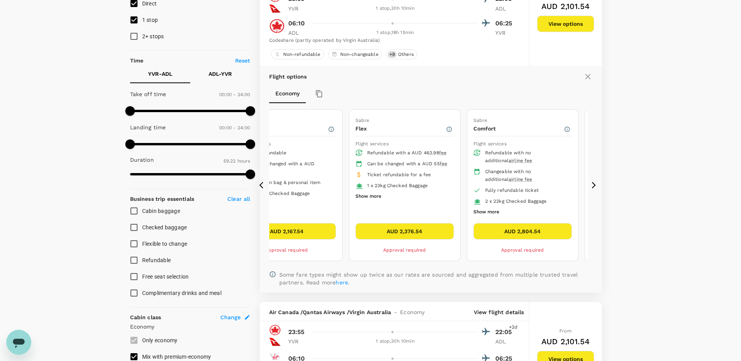
click at [263, 183] on icon at bounding box center [263, 185] width 8 height 8
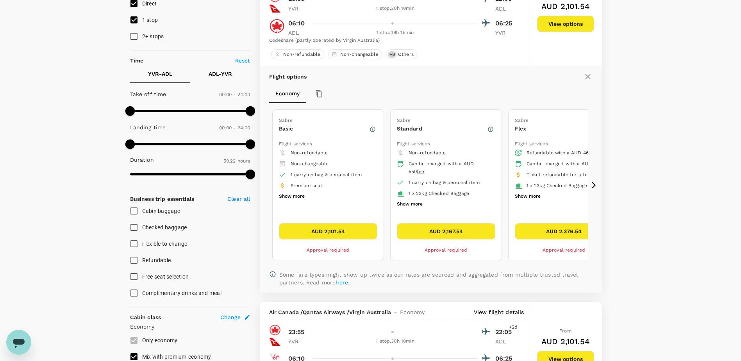
click at [263, 183] on icon at bounding box center [263, 185] width 8 height 8
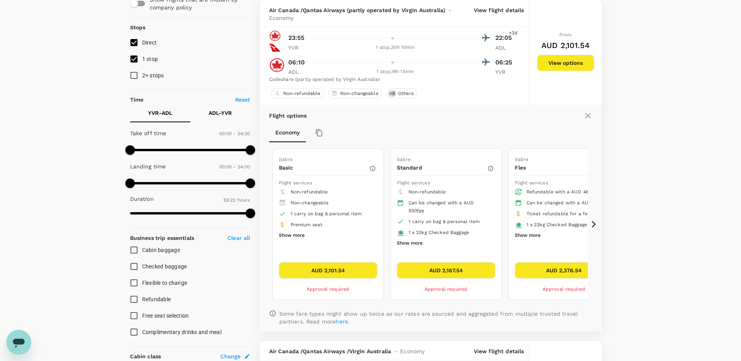
click at [592, 229] on div "Sabre Basic Flight services Non-refundable Non-changeable 1 carry on bag & pers…" at bounding box center [430, 224] width 323 height 158
click at [591, 226] on icon at bounding box center [594, 224] width 8 height 8
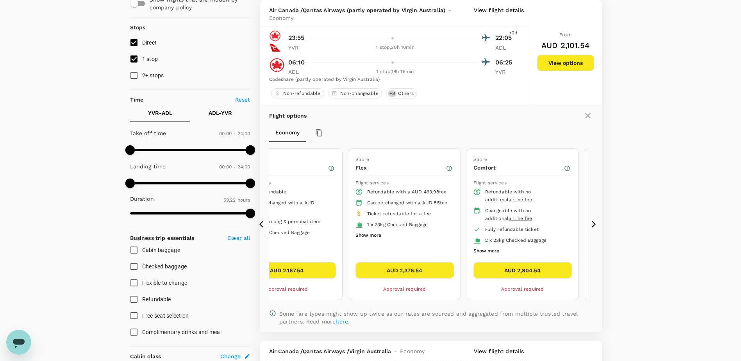
click at [591, 225] on icon at bounding box center [594, 224] width 8 height 8
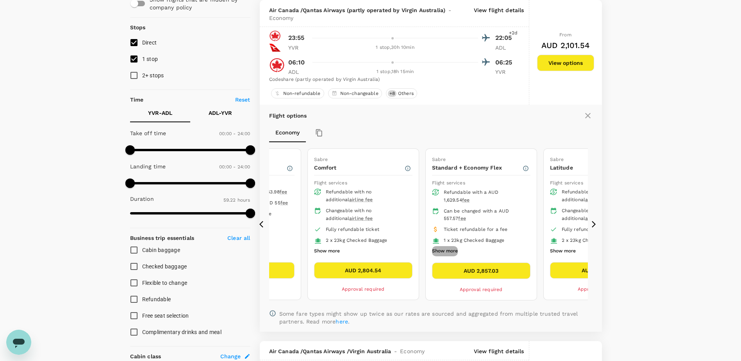
click at [448, 248] on button "Show more" at bounding box center [445, 251] width 26 height 10
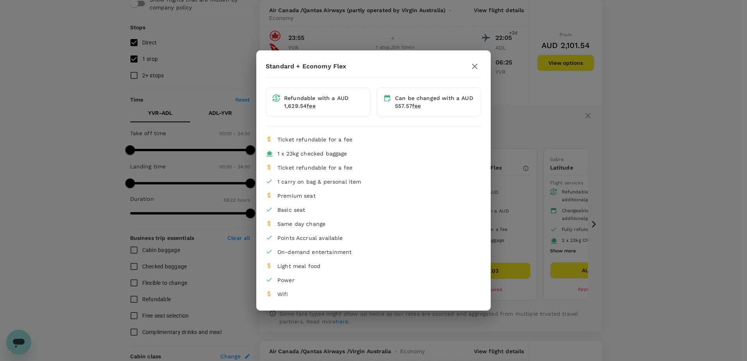
click at [476, 66] on icon "button" at bounding box center [474, 66] width 9 height 9
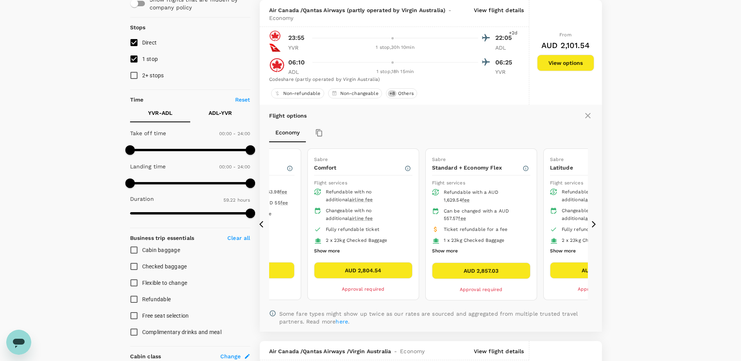
click at [522, 165] on p "Standard + Economy Flex" at bounding box center [477, 168] width 90 height 8
click at [524, 168] on icon "button" at bounding box center [526, 168] width 6 height 6
click at [525, 168] on icon "button" at bounding box center [526, 168] width 6 height 6
click at [595, 224] on icon at bounding box center [594, 224] width 4 height 7
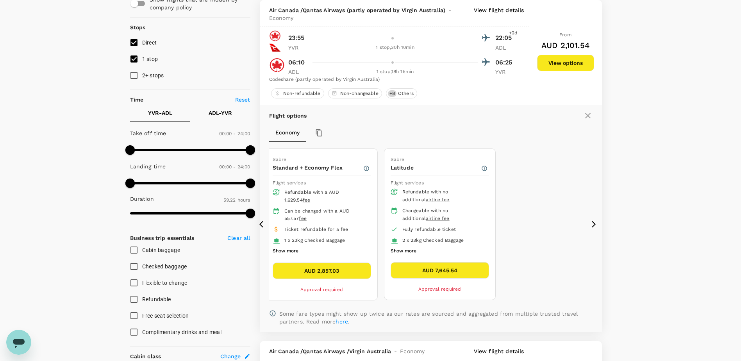
click at [316, 132] on icon "button" at bounding box center [319, 133] width 8 height 8
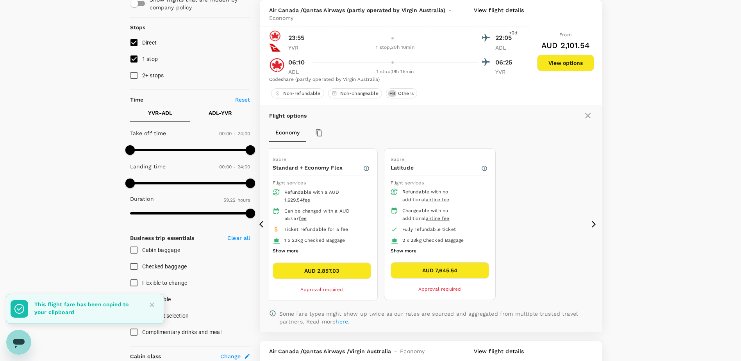
click at [263, 227] on icon at bounding box center [261, 224] width 4 height 7
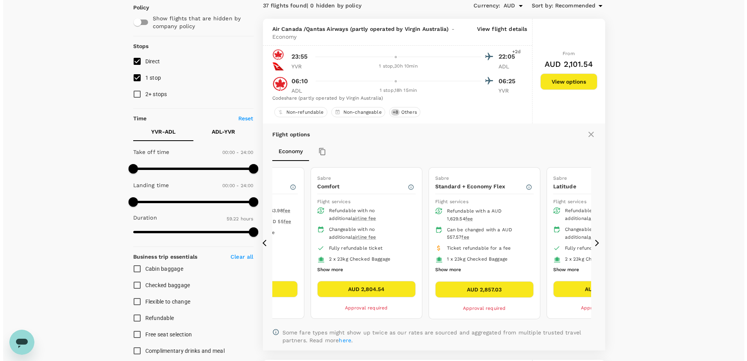
scroll to position [39, 0]
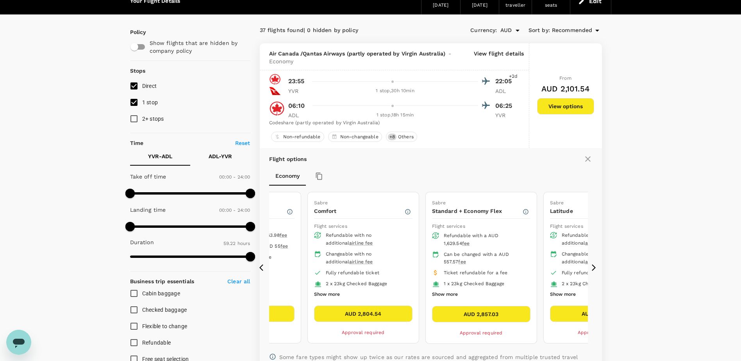
click at [494, 56] on p "View flight details" at bounding box center [499, 58] width 50 height 16
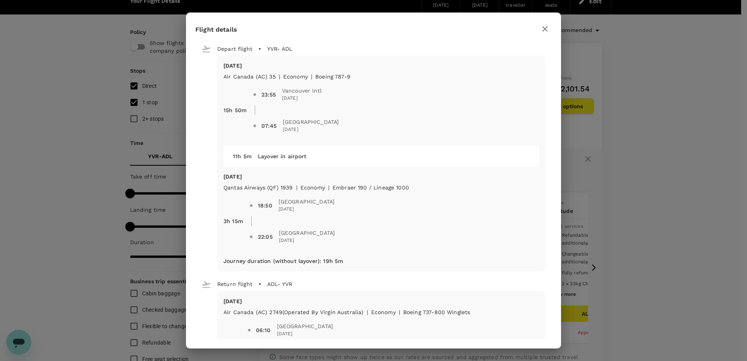
click at [270, 95] on div "23:55" at bounding box center [268, 95] width 14 height 8
drag, startPoint x: 270, startPoint y: 95, endPoint x: 310, endPoint y: 112, distance: 43.5
click at [310, 112] on span at bounding box center [397, 109] width 284 height 9
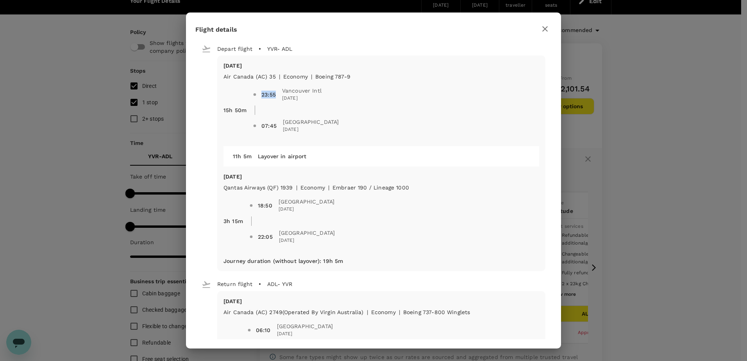
drag, startPoint x: 260, startPoint y: 96, endPoint x: 275, endPoint y: 96, distance: 15.2
click at [275, 96] on span "23:55 Vancouver Intl [DATE]" at bounding box center [396, 95] width 286 height 22
click at [276, 96] on span "23:55" at bounding box center [271, 95] width 21 height 8
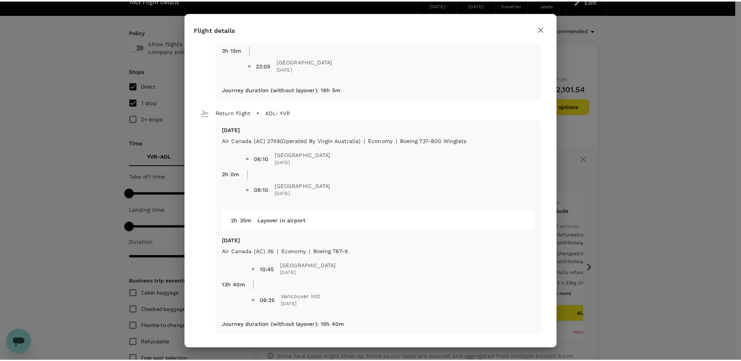
scroll to position [174, 0]
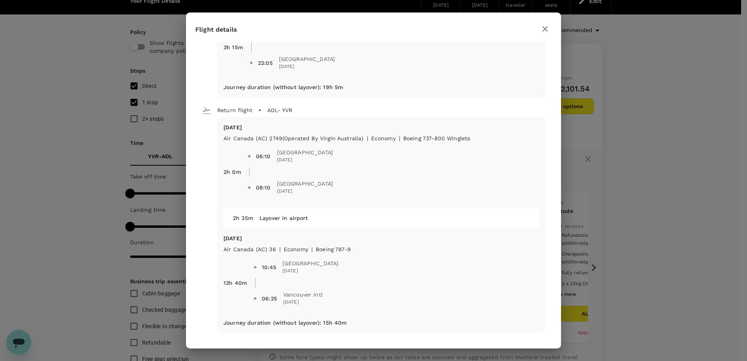
click at [544, 27] on icon "button" at bounding box center [544, 28] width 5 height 5
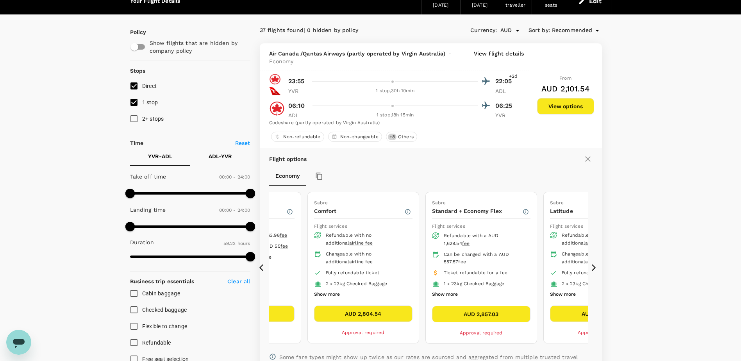
scroll to position [0, 0]
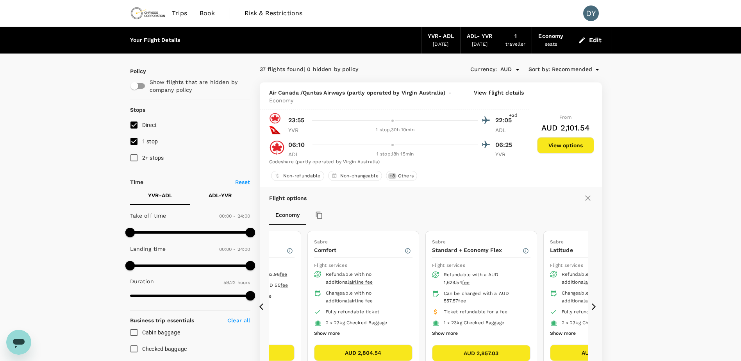
click at [454, 41] on div "YVR - ADL [DATE]" at bounding box center [440, 40] width 39 height 27
click at [578, 41] on icon "button" at bounding box center [582, 40] width 8 height 8
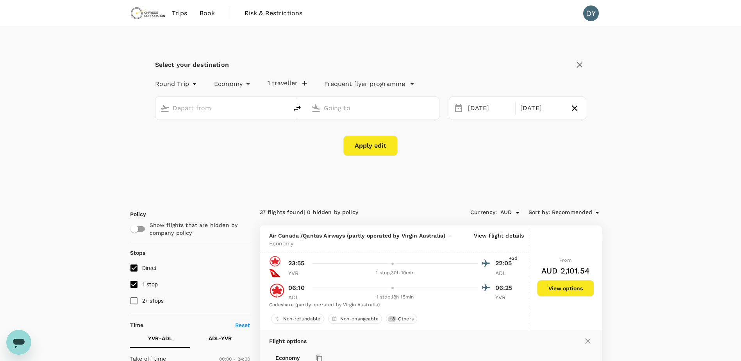
type input "Vancouver Intl (YVR)"
type input "Adelaide (ADL)"
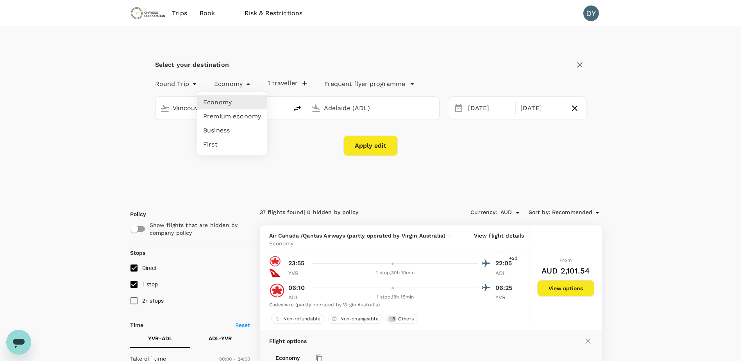
click at [230, 112] on li "Premium economy" at bounding box center [232, 116] width 70 height 14
type input "premium-economy"
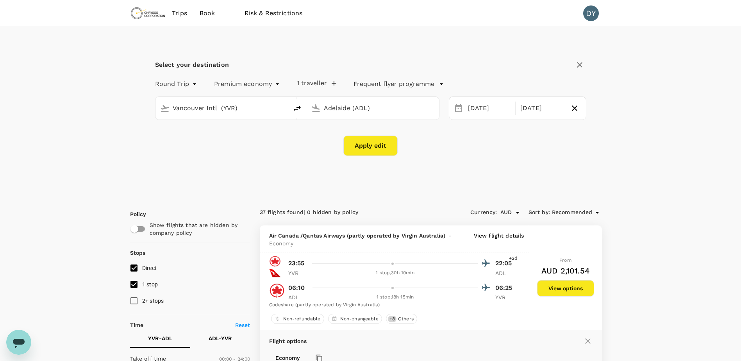
click at [375, 147] on button "Apply edit" at bounding box center [370, 146] width 54 height 20
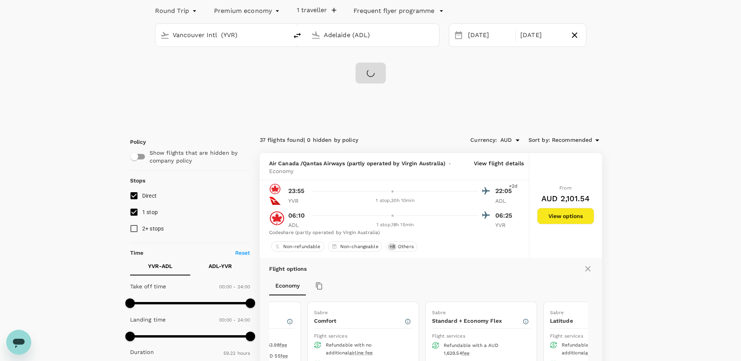
scroll to position [52, 0]
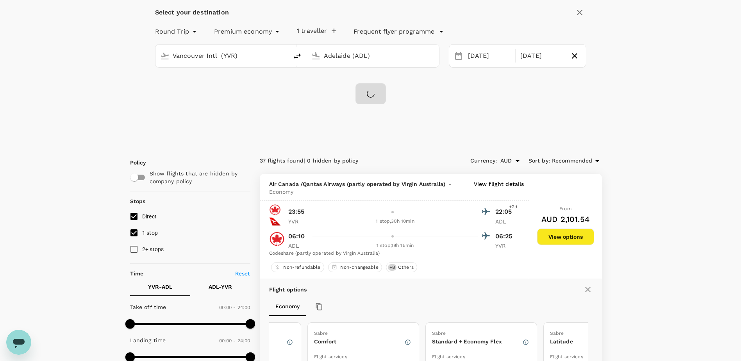
checkbox input "false"
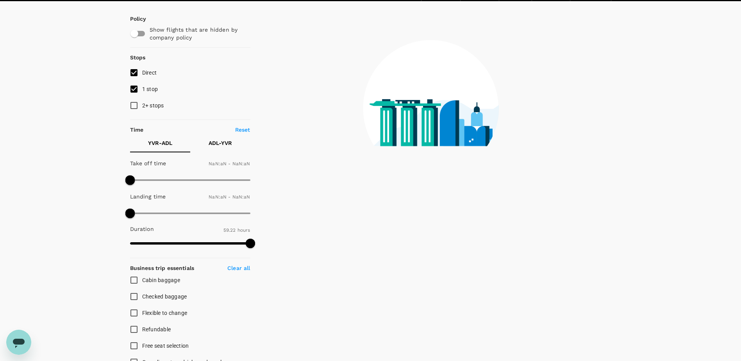
type input "1440"
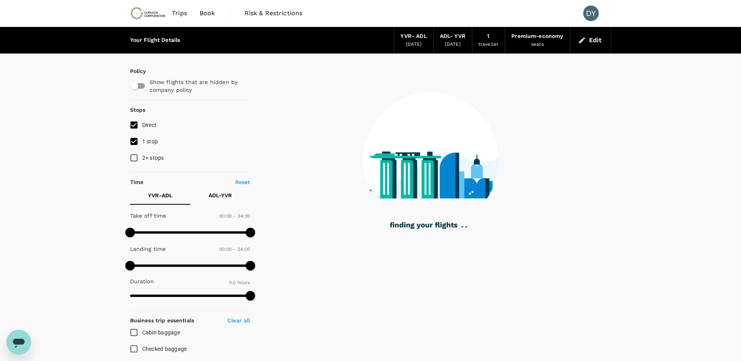
type input "2140"
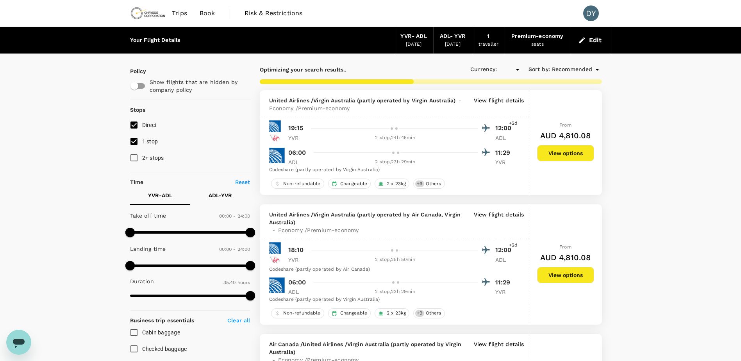
checkbox input "true"
type input "AUD"
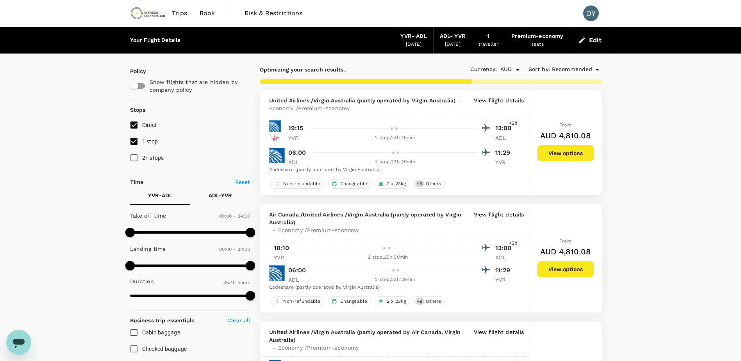
click at [565, 67] on span "Recommended" at bounding box center [572, 69] width 41 height 9
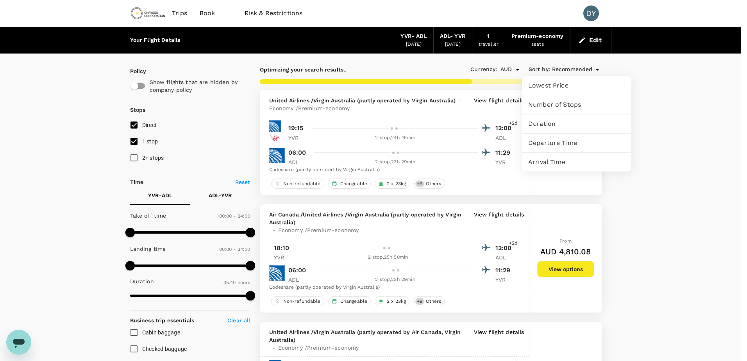
click at [564, 84] on span "Lowest Price" at bounding box center [576, 85] width 97 height 9
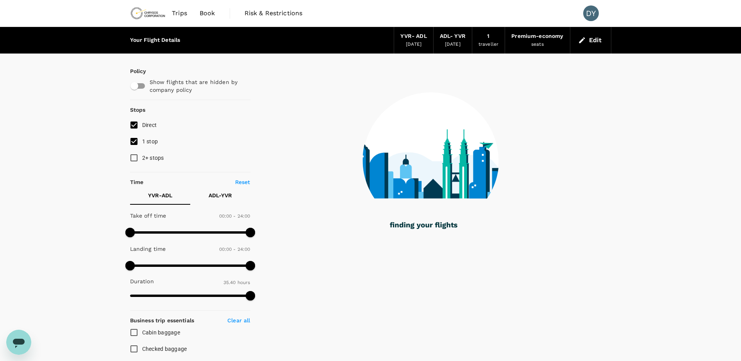
type input "2830"
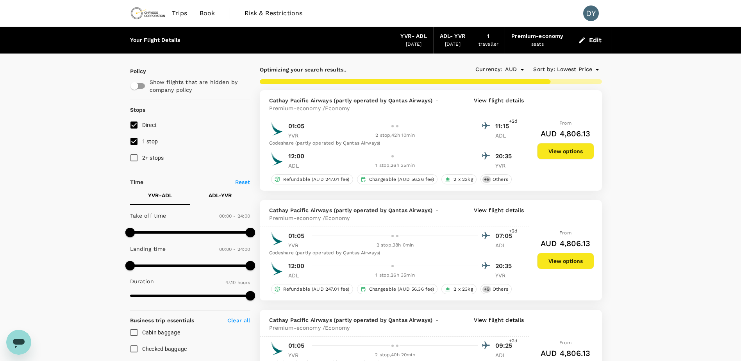
click at [500, 100] on p "View flight details" at bounding box center [499, 104] width 50 height 16
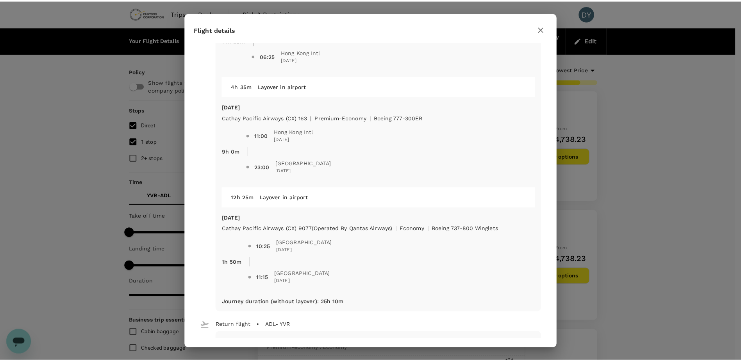
scroll to position [78, 0]
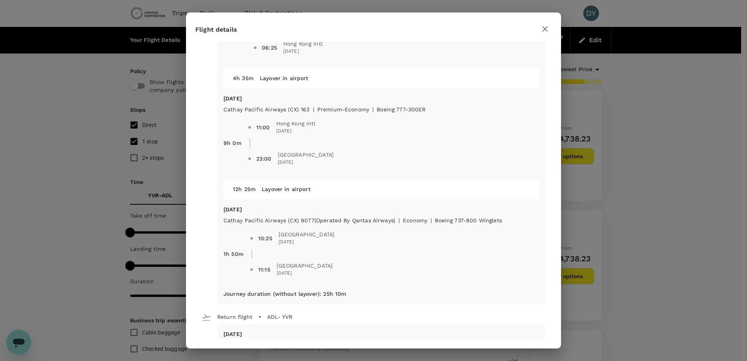
click at [547, 25] on icon "button" at bounding box center [544, 28] width 9 height 9
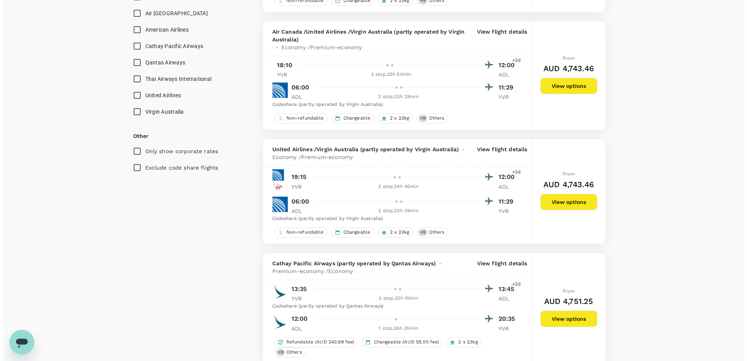
scroll to position [586, 0]
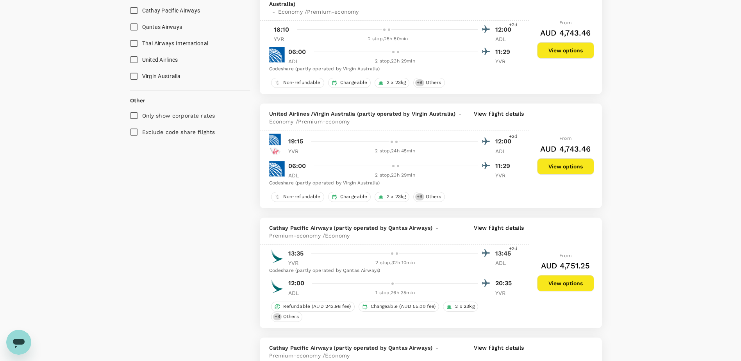
click at [496, 112] on p "View flight details" at bounding box center [499, 118] width 50 height 16
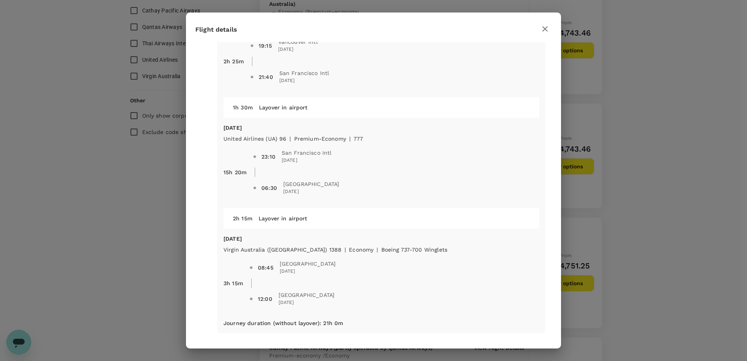
scroll to position [0, 0]
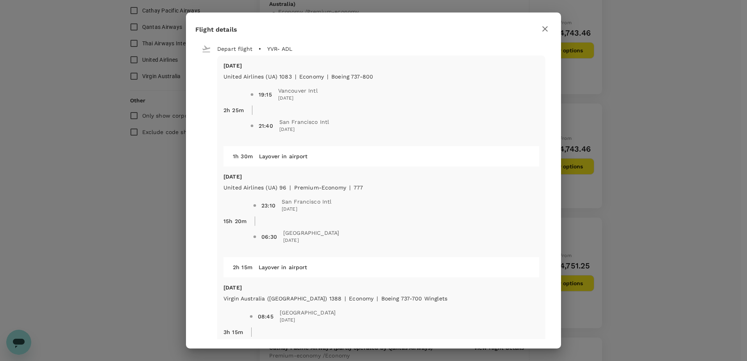
click at [545, 31] on icon "button" at bounding box center [544, 28] width 9 height 9
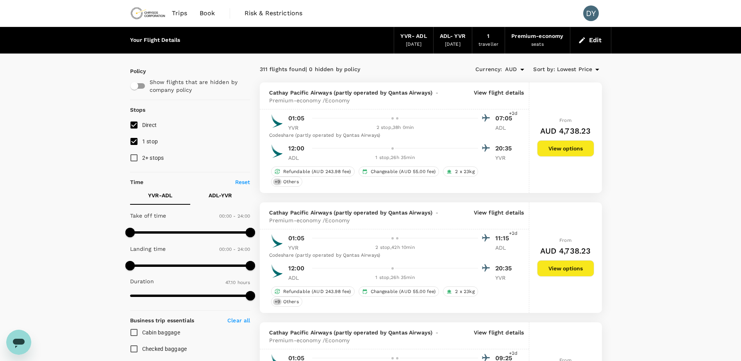
click at [593, 40] on button "Edit" at bounding box center [591, 40] width 28 height 13
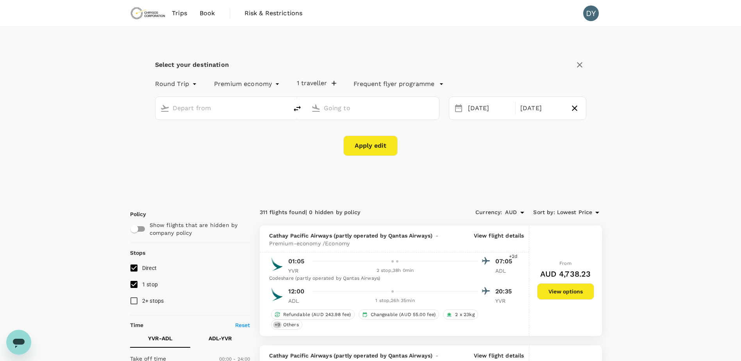
type input "Vancouver Intl (YVR)"
type input "Adelaide (ADL)"
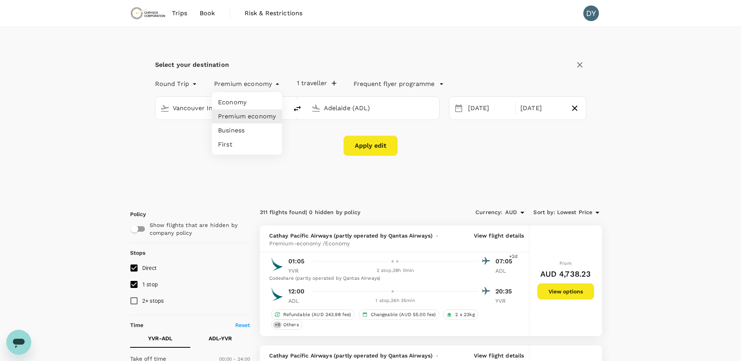
click at [238, 99] on li "Economy" at bounding box center [247, 102] width 70 height 14
type input "economy"
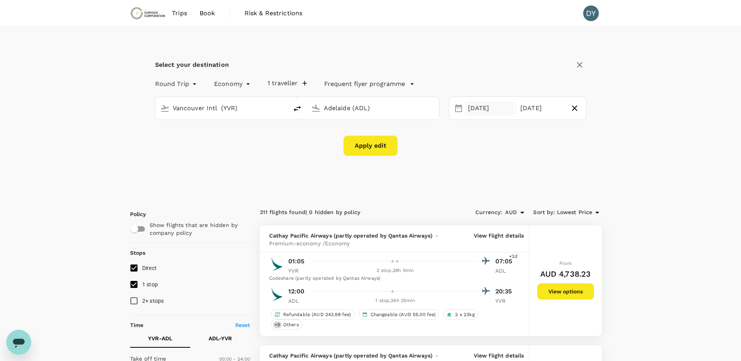
click at [489, 111] on div "[DATE]" at bounding box center [489, 108] width 49 height 15
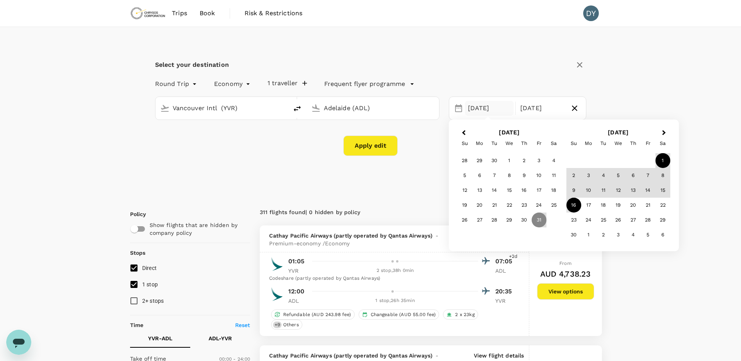
click at [668, 159] on div "1" at bounding box center [663, 160] width 15 height 15
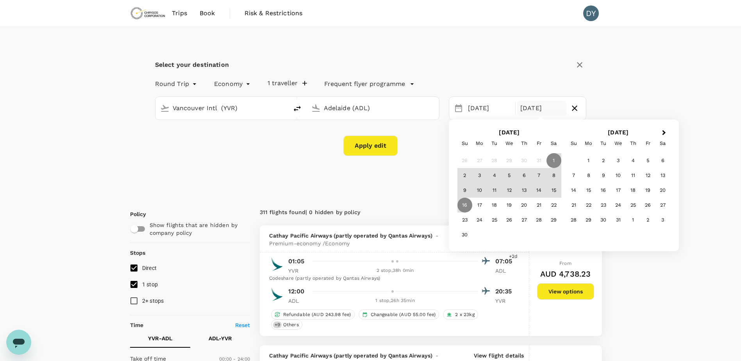
click at [420, 163] on div "Select your destination Round Trip roundtrip Economy economy 1 traveller Freque…" at bounding box center [370, 112] width 481 height 170
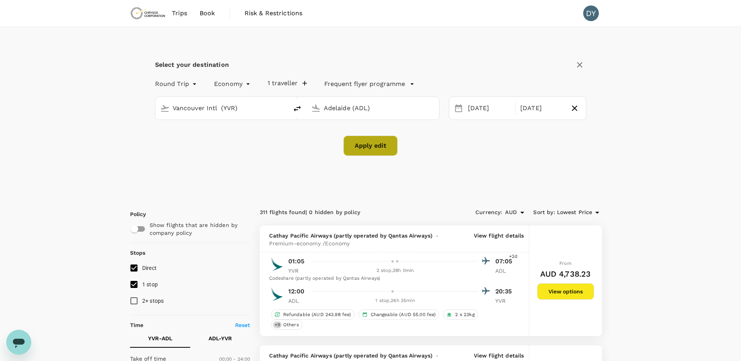
click at [379, 154] on button "Apply edit" at bounding box center [370, 146] width 54 height 20
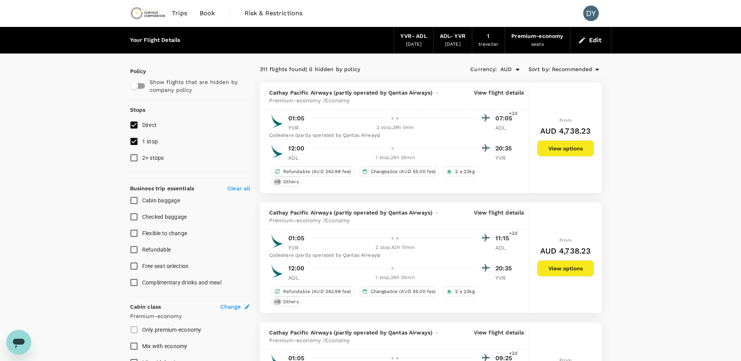
checkbox input "false"
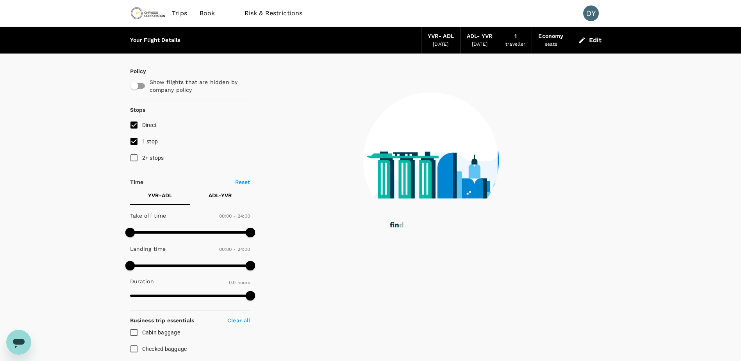
checkbox input "true"
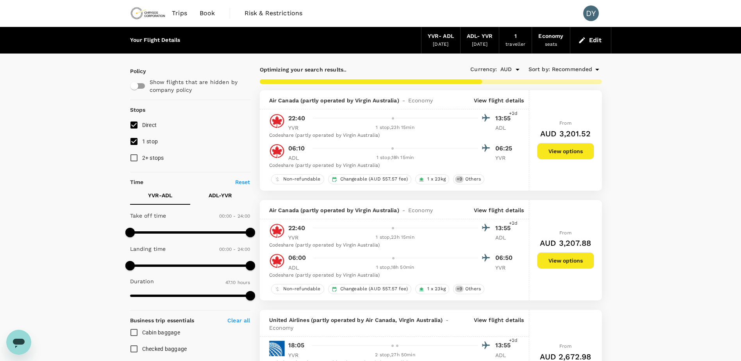
click at [485, 102] on p "View flight details" at bounding box center [499, 100] width 50 height 8
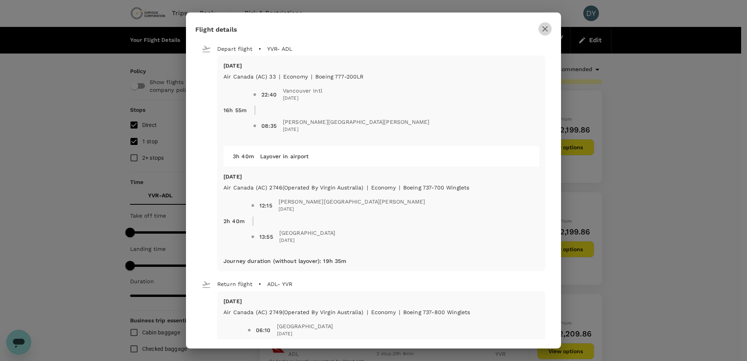
click at [546, 30] on icon "button" at bounding box center [544, 28] width 5 height 5
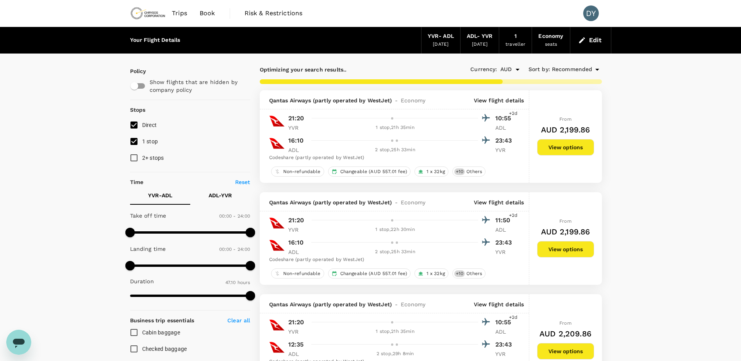
click at [577, 39] on button "Edit" at bounding box center [591, 40] width 28 height 13
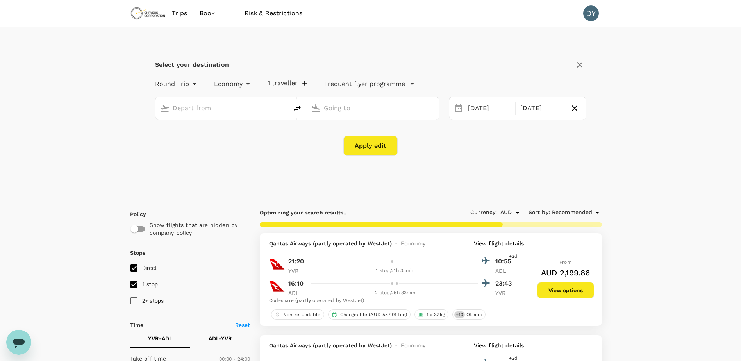
type input "Vancouver Intl (YVR)"
type input "Adelaide (ADL)"
click at [472, 111] on div "[DATE]" at bounding box center [489, 108] width 49 height 15
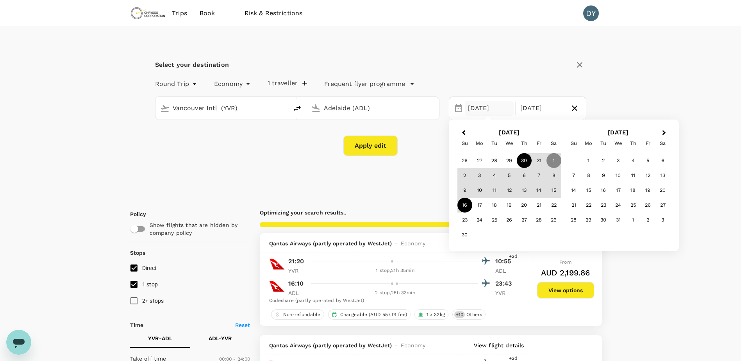
click at [526, 159] on div "30" at bounding box center [524, 160] width 15 height 15
click at [377, 149] on button "Apply edit" at bounding box center [370, 146] width 54 height 20
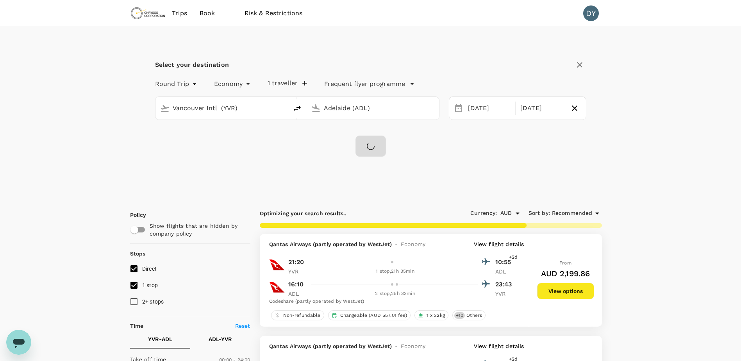
checkbox input "false"
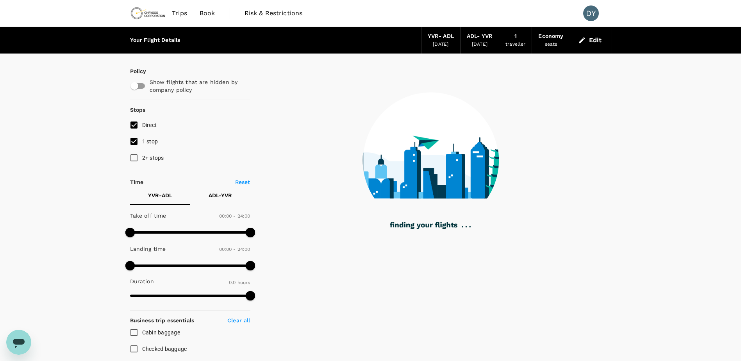
type input "2480"
checkbox input "true"
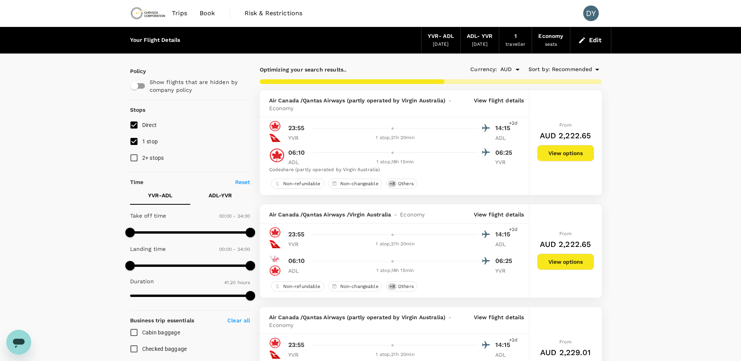
click at [516, 100] on p "View flight details" at bounding box center [499, 104] width 50 height 16
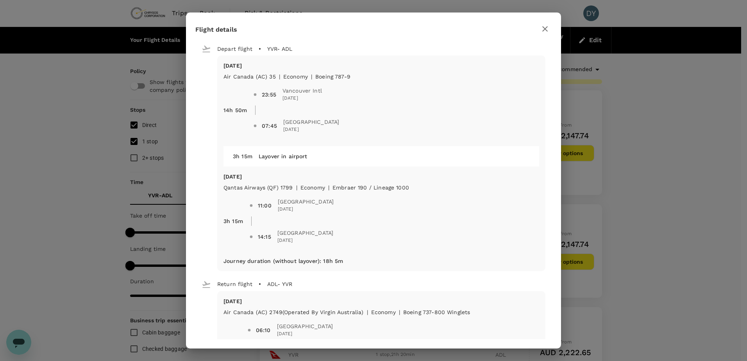
click at [545, 29] on icon "button" at bounding box center [544, 28] width 5 height 5
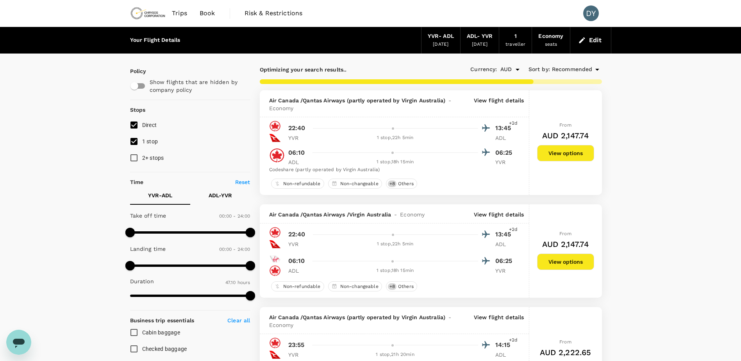
click at [548, 158] on button "View options" at bounding box center [565, 153] width 57 height 16
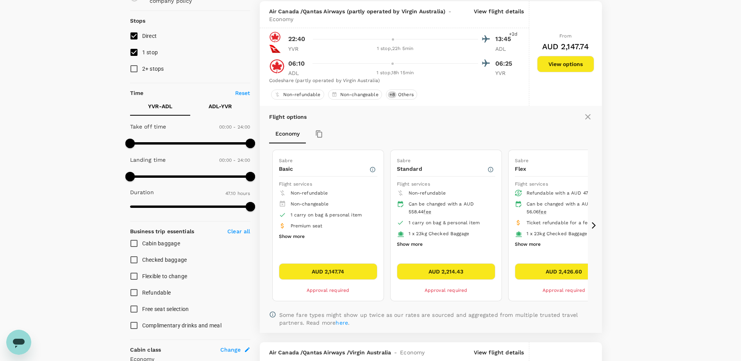
scroll to position [90, 0]
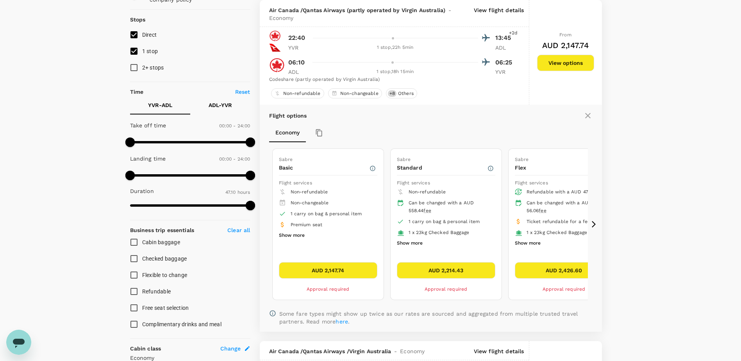
click at [593, 224] on icon at bounding box center [594, 224] width 8 height 8
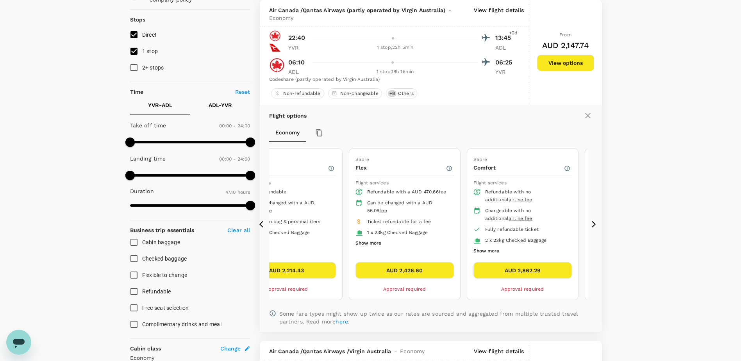
click at [593, 225] on icon at bounding box center [594, 224] width 8 height 8
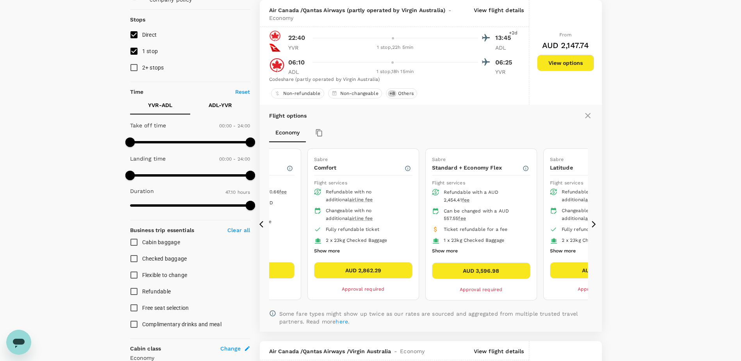
click at [260, 222] on icon at bounding box center [263, 224] width 8 height 8
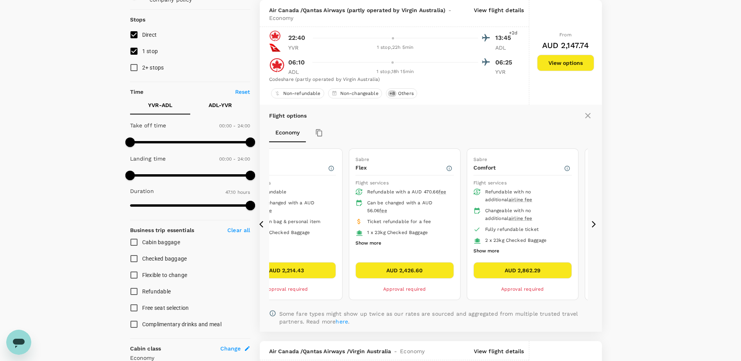
click at [262, 222] on icon at bounding box center [261, 224] width 4 height 7
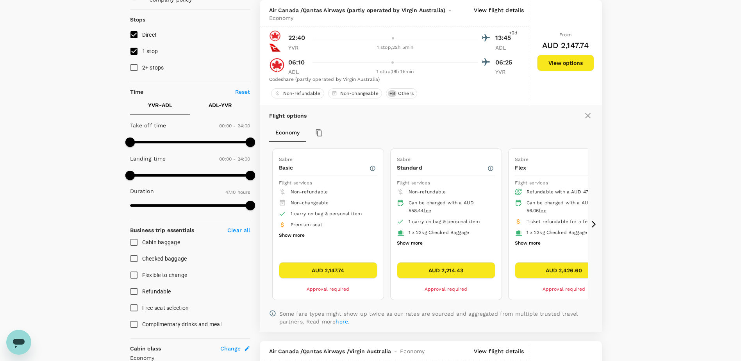
click at [592, 227] on icon at bounding box center [594, 224] width 4 height 7
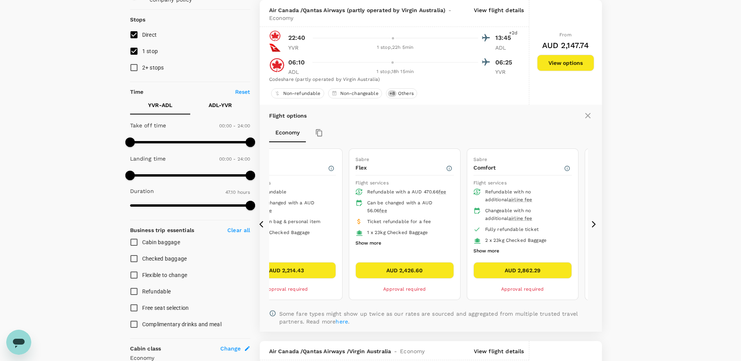
click at [592, 227] on icon at bounding box center [594, 224] width 4 height 7
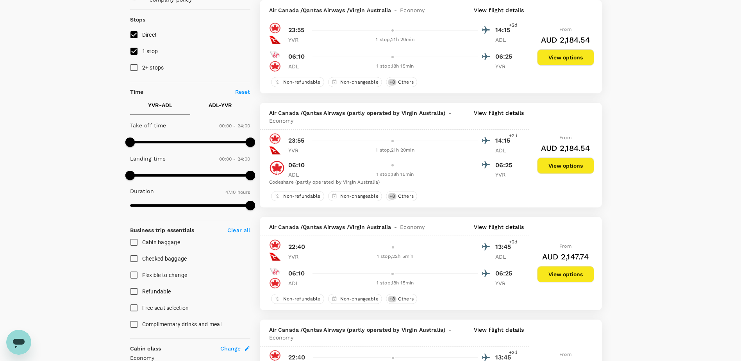
click at [592, 227] on div "From AUD 2,147.74 View options" at bounding box center [565, 263] width 57 height 93
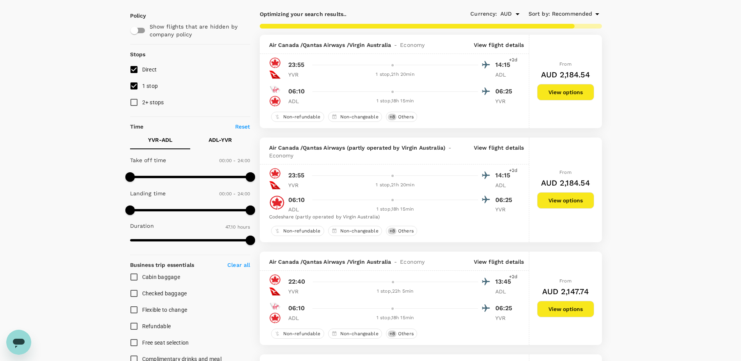
scroll to position [0, 0]
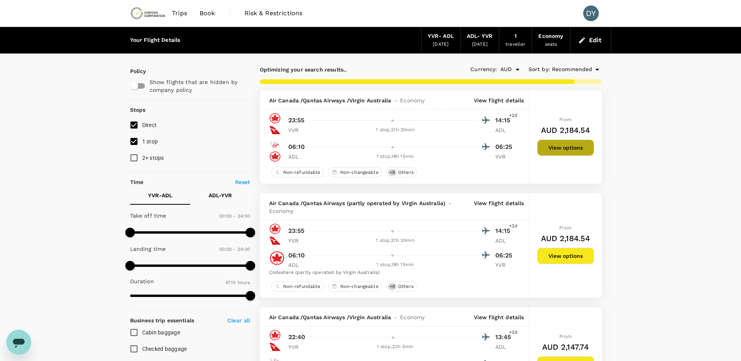
drag, startPoint x: 568, startPoint y: 147, endPoint x: 560, endPoint y: 155, distance: 11.9
click at [568, 146] on button "View options" at bounding box center [565, 147] width 57 height 16
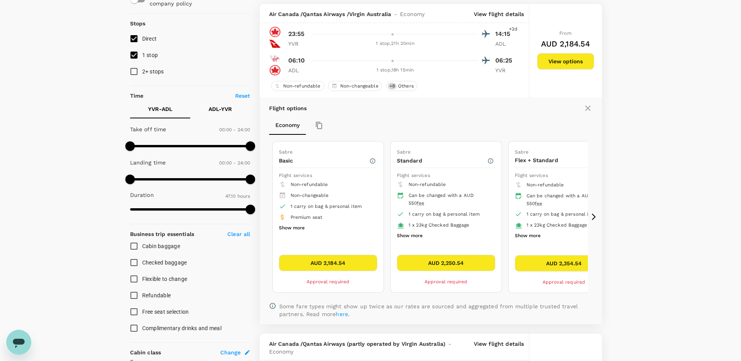
scroll to position [90, 0]
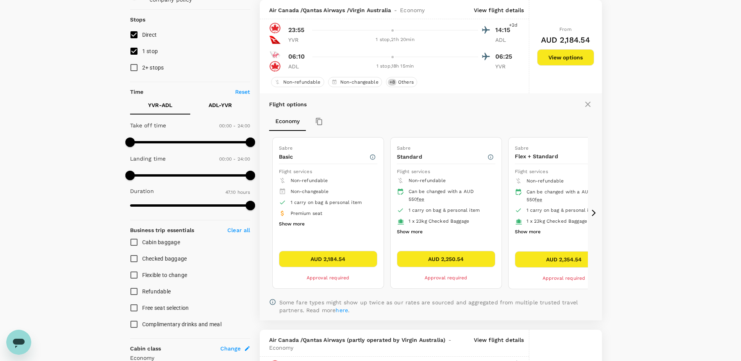
click at [593, 210] on icon at bounding box center [594, 213] width 8 height 8
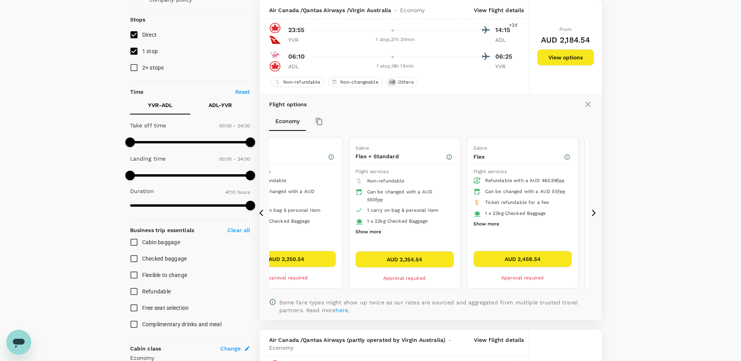
click at [593, 210] on icon at bounding box center [594, 213] width 8 height 8
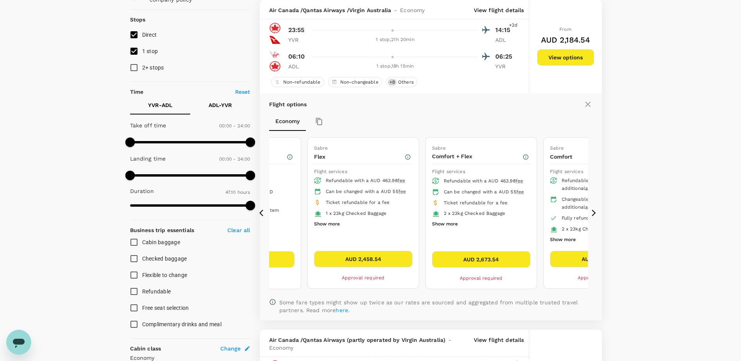
click at [593, 210] on icon at bounding box center [594, 213] width 8 height 8
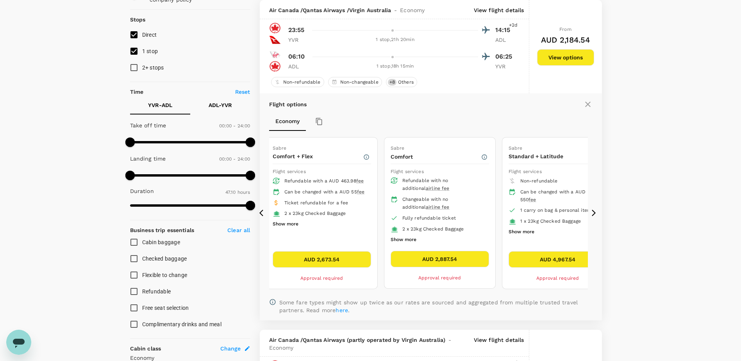
click at [593, 210] on icon at bounding box center [594, 213] width 8 height 8
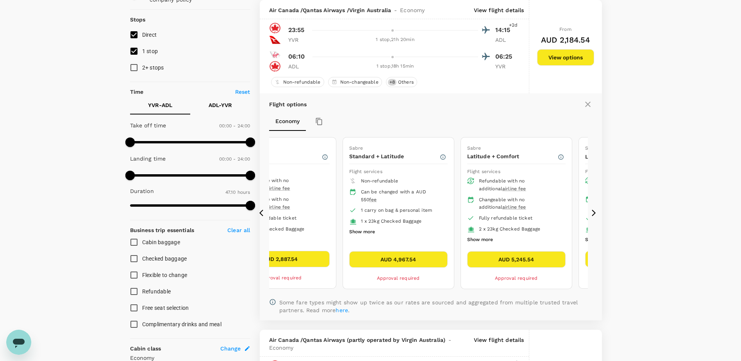
click at [593, 212] on icon at bounding box center [594, 213] width 8 height 8
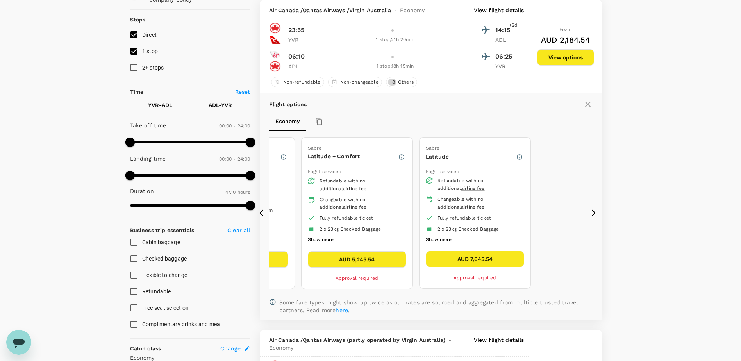
click at [590, 105] on icon at bounding box center [587, 104] width 9 height 9
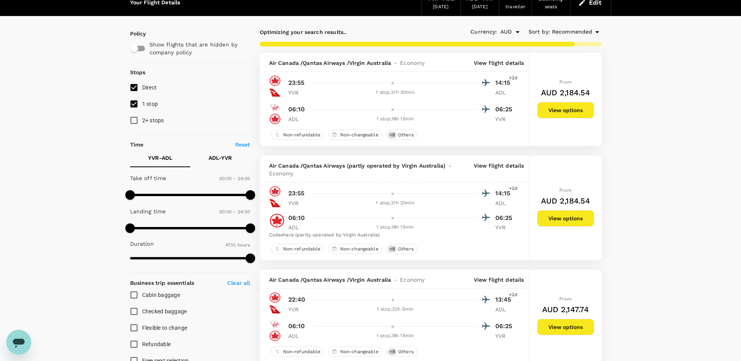
scroll to position [12, 0]
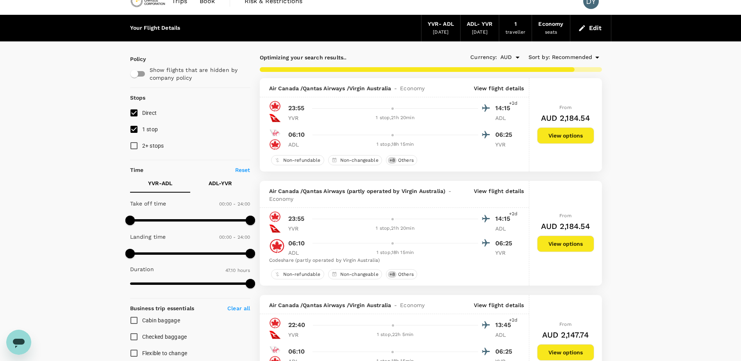
click at [509, 87] on p "View flight details" at bounding box center [499, 88] width 50 height 8
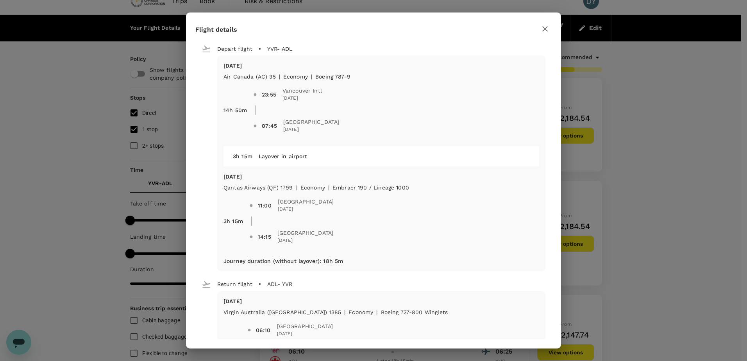
type input "3562"
click at [543, 32] on icon "button" at bounding box center [544, 28] width 9 height 9
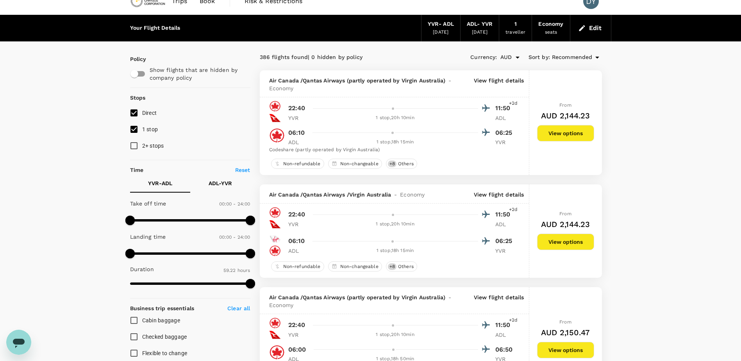
click at [592, 33] on button "Edit" at bounding box center [591, 28] width 28 height 13
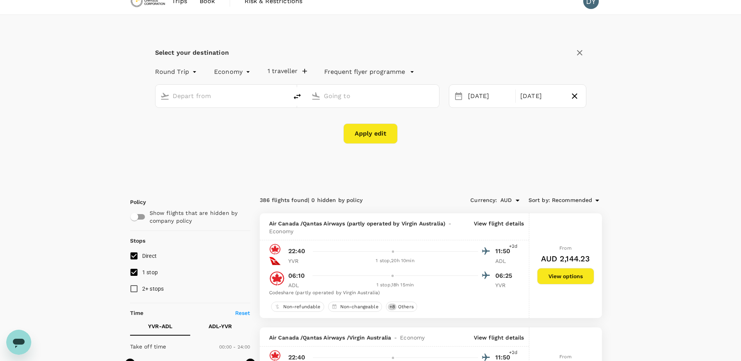
type input "Vancouver Intl (YVR)"
type input "Adelaide (ADL)"
click at [482, 98] on div "[DATE]" at bounding box center [489, 96] width 49 height 15
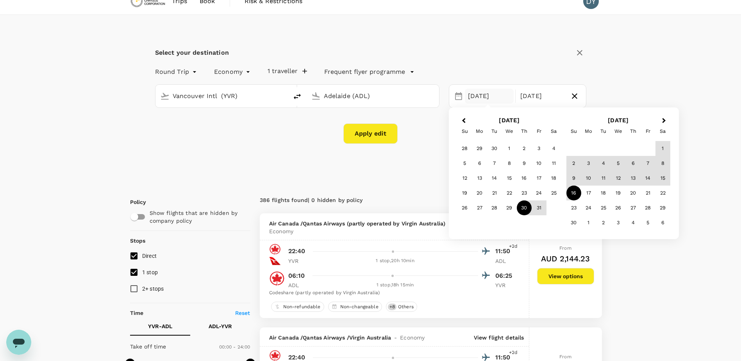
click at [537, 210] on div "31" at bounding box center [539, 207] width 15 height 15
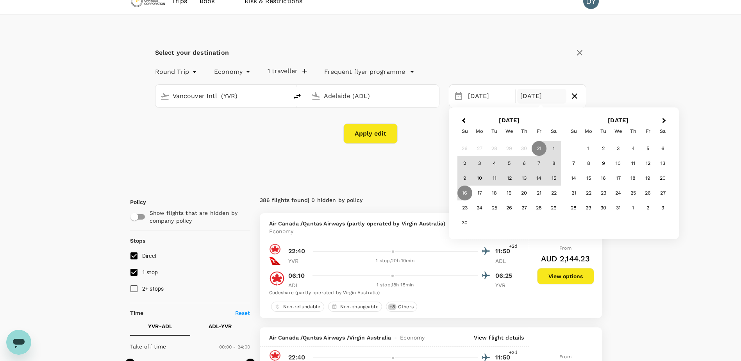
click at [384, 137] on button "Apply edit" at bounding box center [370, 133] width 54 height 20
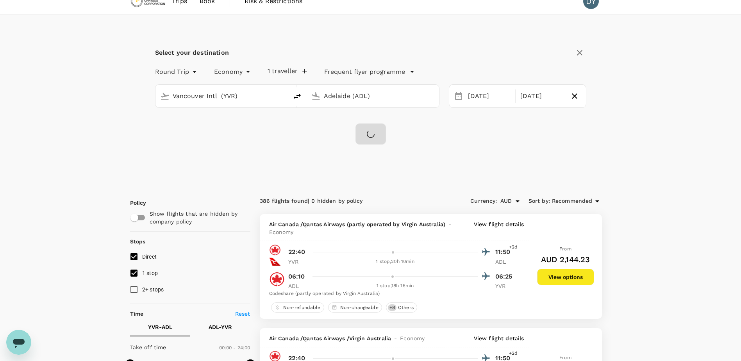
checkbox input "false"
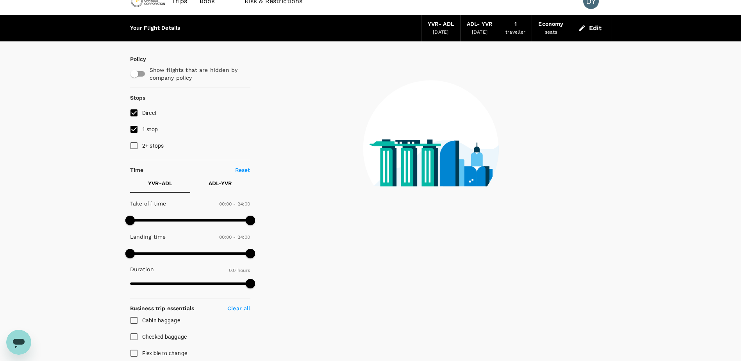
type input "2830"
checkbox input "true"
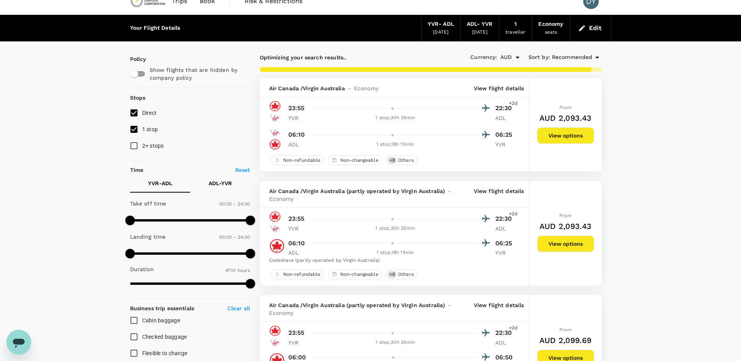
type input "3562"
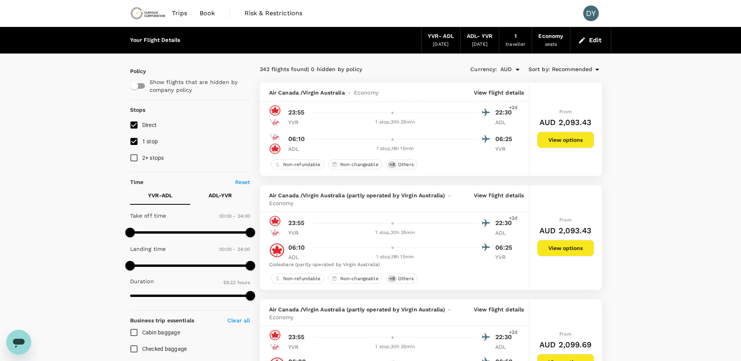
click at [508, 91] on p "View flight details" at bounding box center [499, 93] width 50 height 8
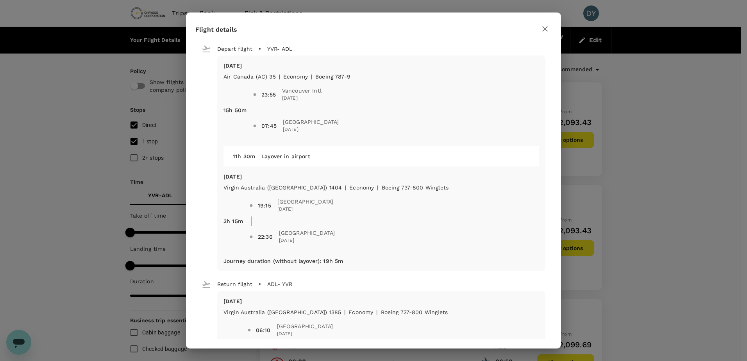
click at [545, 25] on icon "button" at bounding box center [544, 28] width 9 height 9
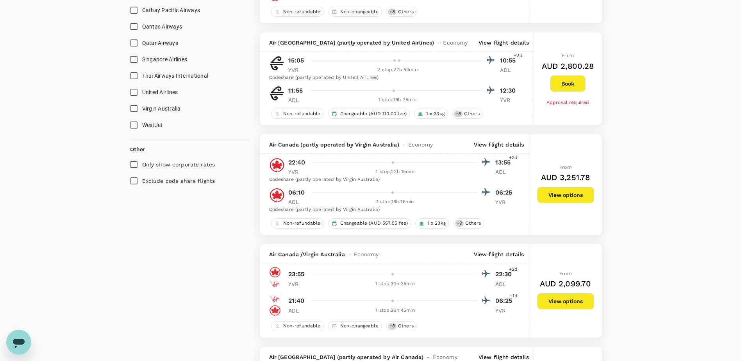
scroll to position [586, 0]
click at [498, 146] on p "View flight details" at bounding box center [499, 145] width 50 height 8
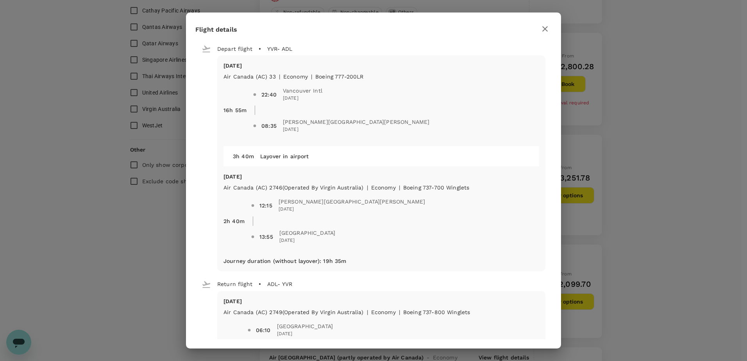
click at [541, 30] on icon "button" at bounding box center [544, 28] width 9 height 9
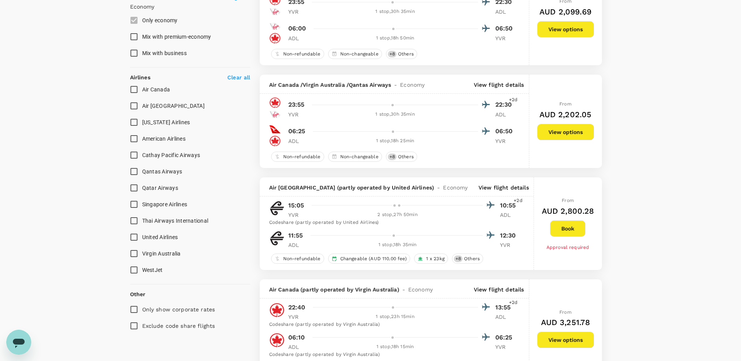
scroll to position [430, 0]
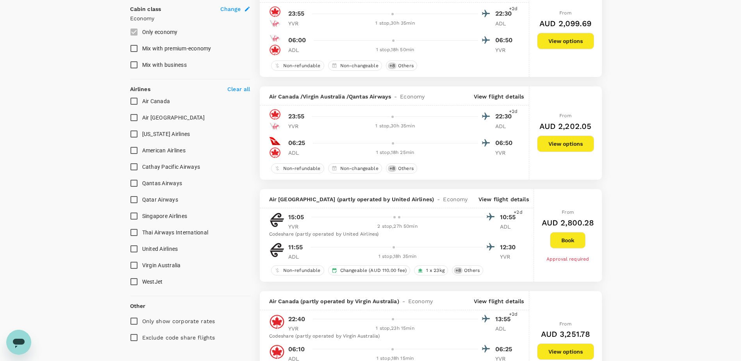
click at [507, 97] on p "View flight details" at bounding box center [499, 97] width 50 height 8
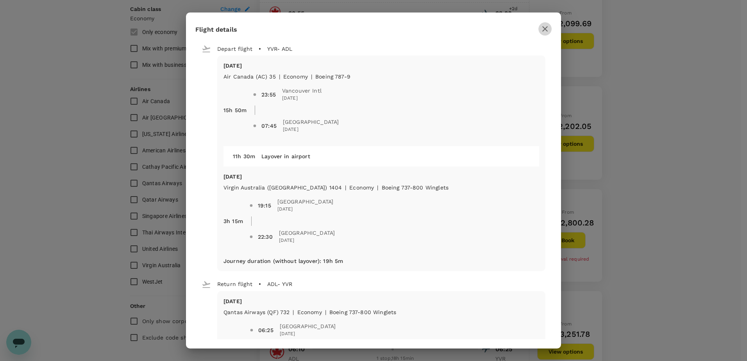
click at [542, 29] on icon "button" at bounding box center [544, 28] width 9 height 9
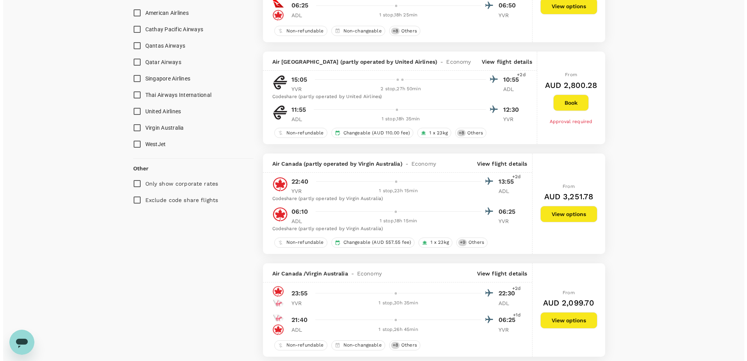
scroll to position [586, 0]
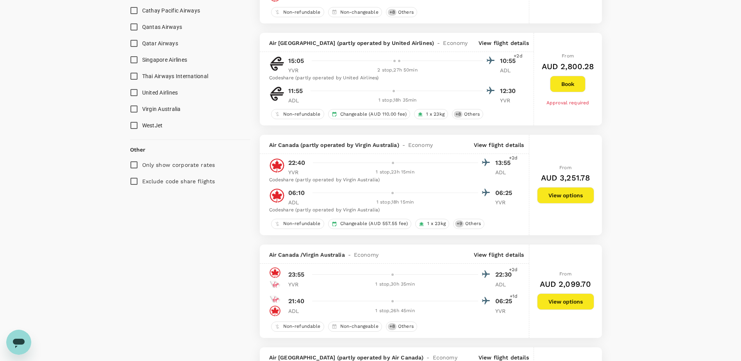
click at [487, 147] on p "View flight details" at bounding box center [499, 145] width 50 height 8
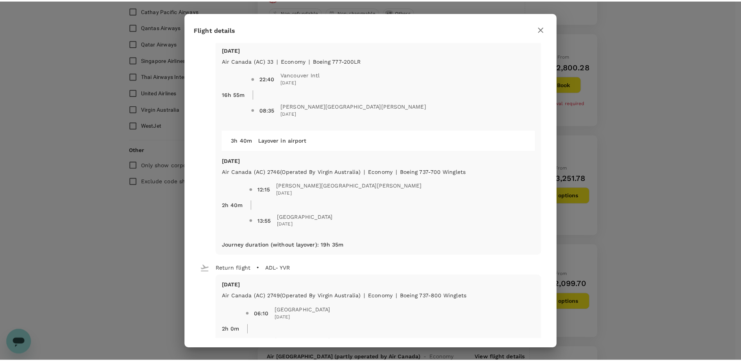
scroll to position [0, 0]
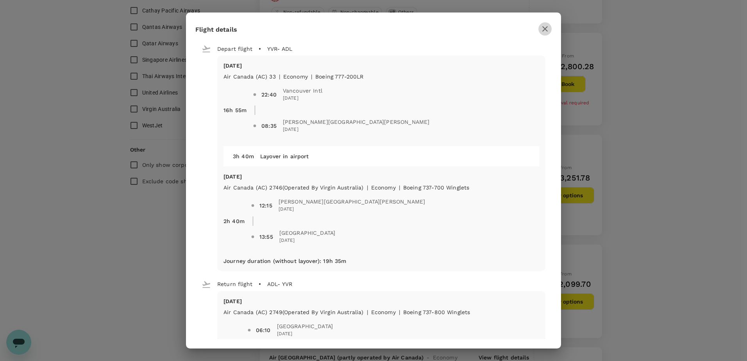
click at [545, 28] on icon "button" at bounding box center [544, 28] width 5 height 5
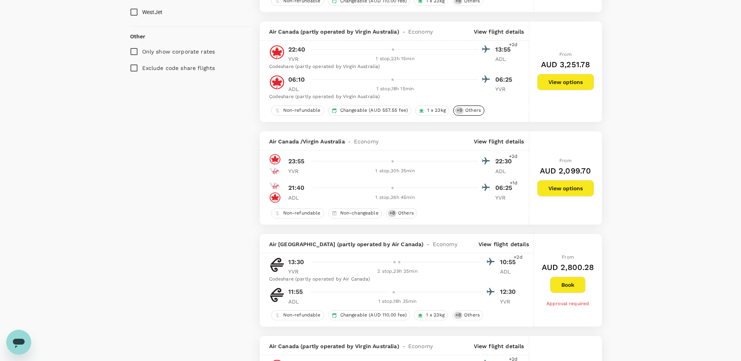
scroll to position [742, 0]
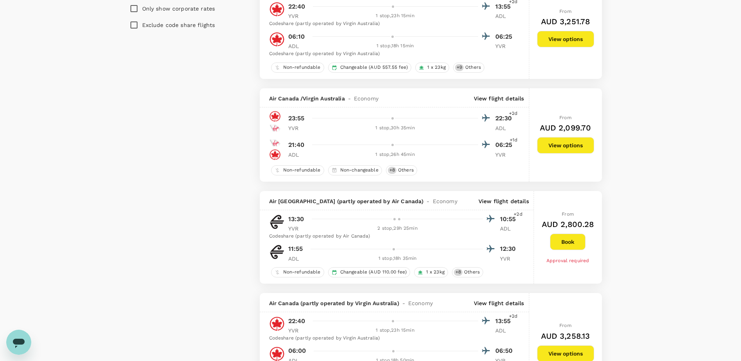
click at [493, 95] on p "View flight details" at bounding box center [499, 99] width 50 height 8
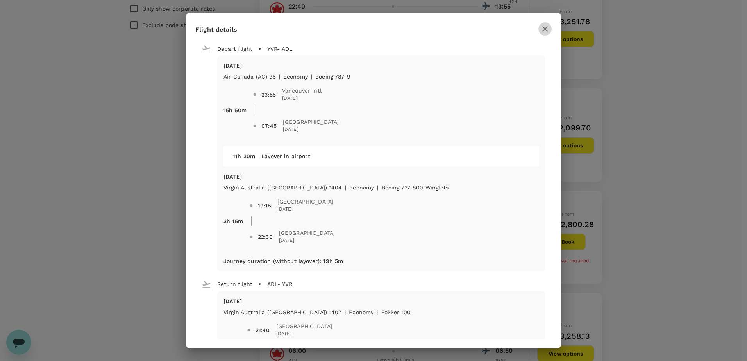
click at [541, 29] on icon "button" at bounding box center [544, 28] width 9 height 9
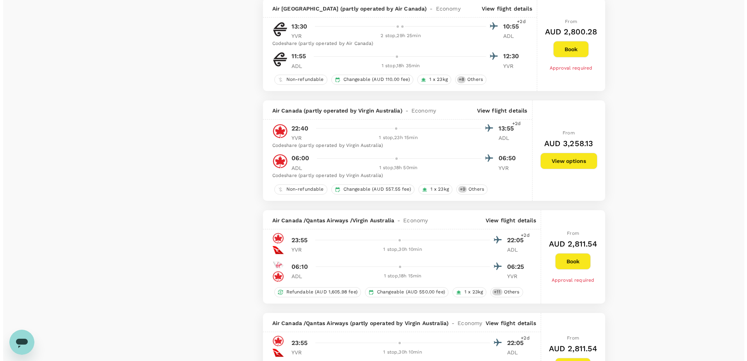
scroll to position [938, 0]
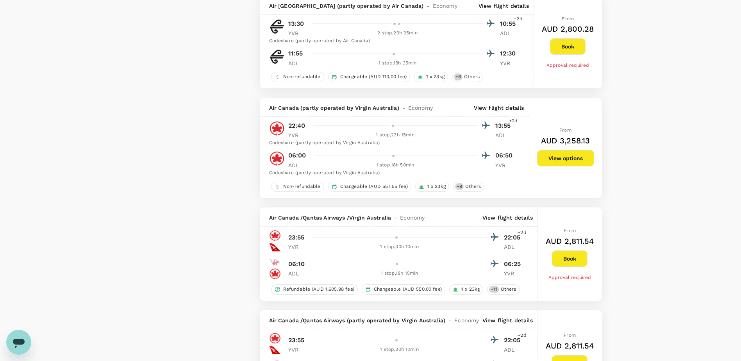
click at [509, 109] on p "View flight details" at bounding box center [499, 108] width 50 height 8
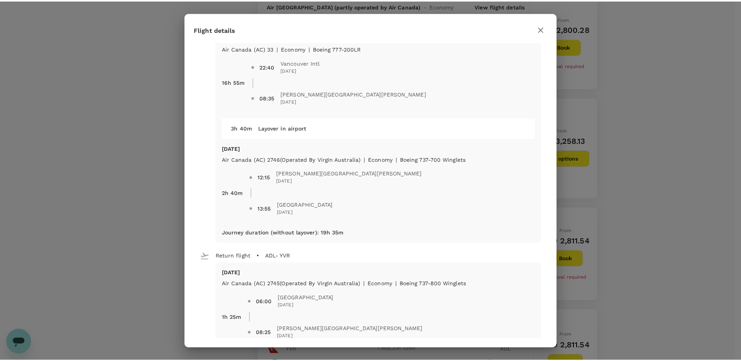
scroll to position [0, 0]
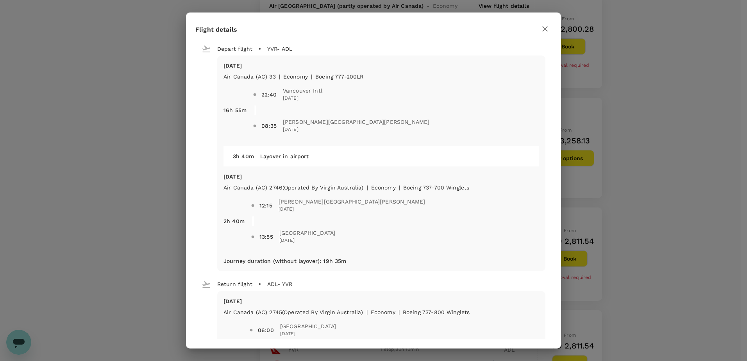
click at [545, 29] on icon "button" at bounding box center [544, 28] width 5 height 5
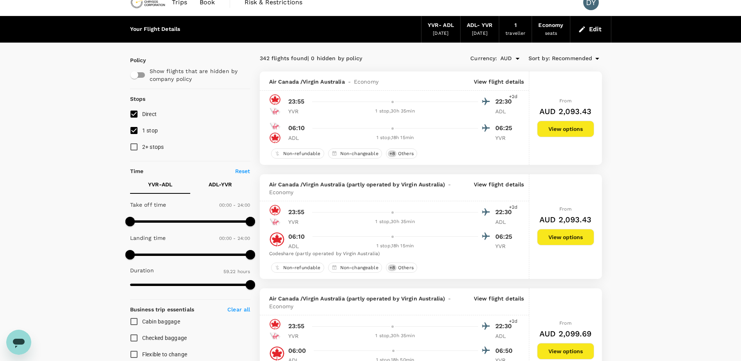
scroll to position [8, 0]
